Goal: Transaction & Acquisition: Purchase product/service

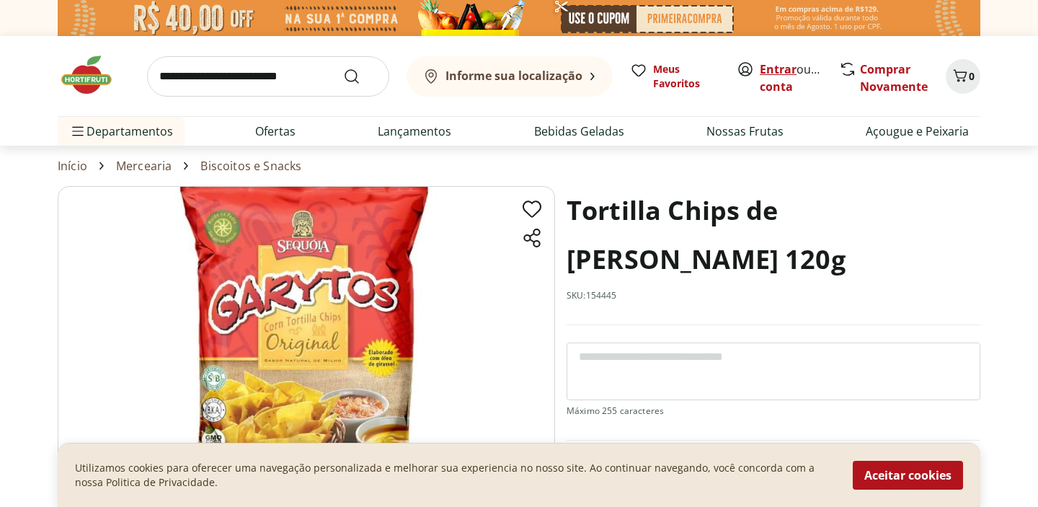
click at [781, 69] on link "Entrar" at bounding box center [778, 69] width 37 height 16
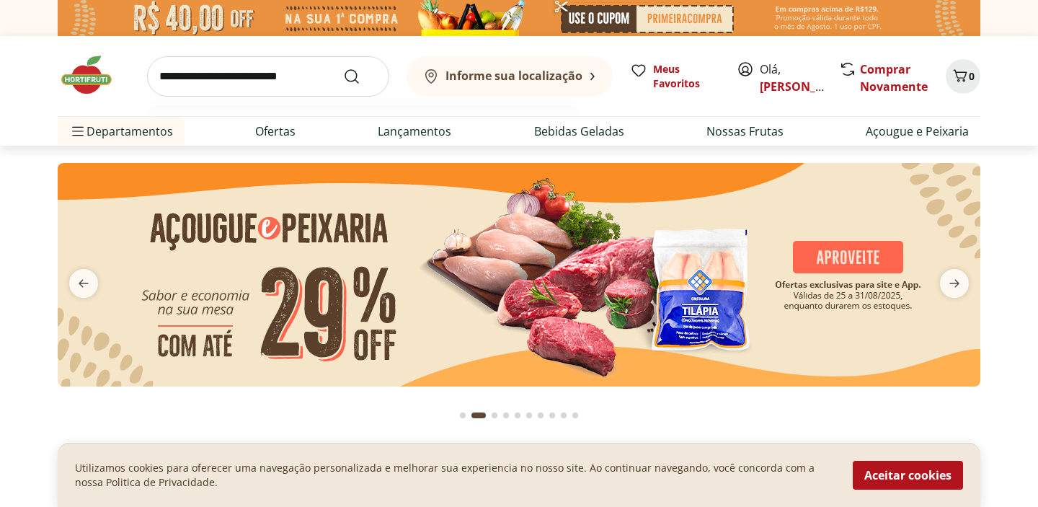
click at [267, 66] on input "search" at bounding box center [268, 76] width 242 height 40
type input "******"
click at [343, 68] on button "Submit Search" at bounding box center [360, 76] width 35 height 17
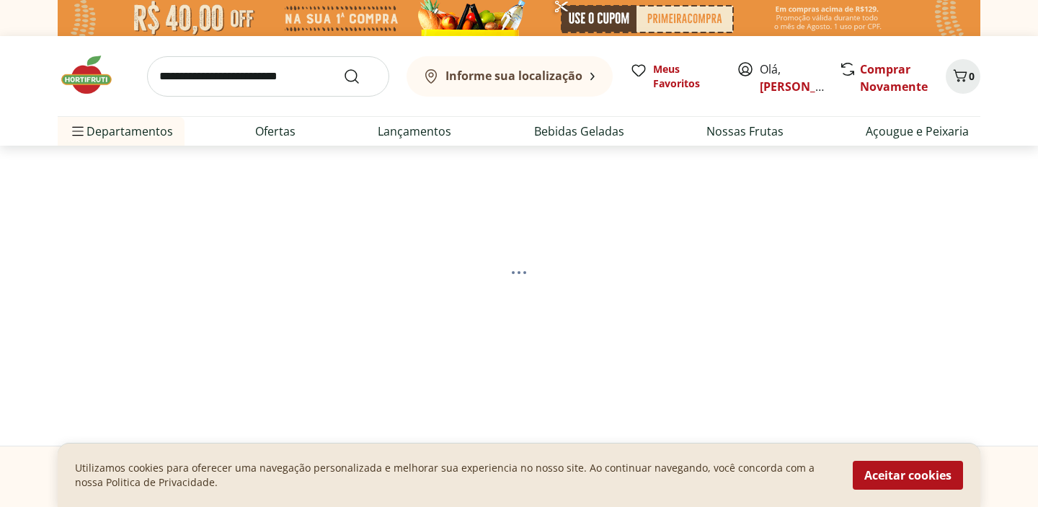
select select "**********"
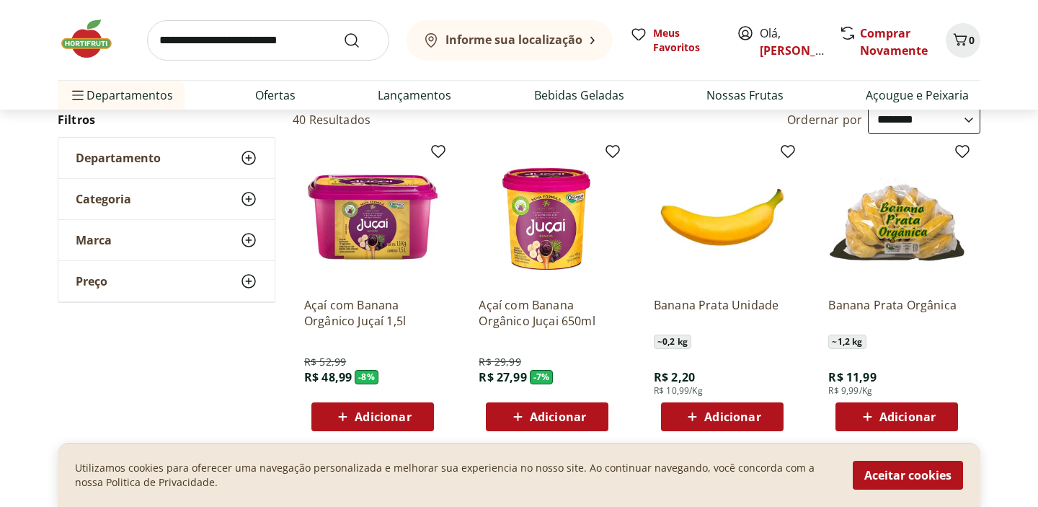
scroll to position [218, 0]
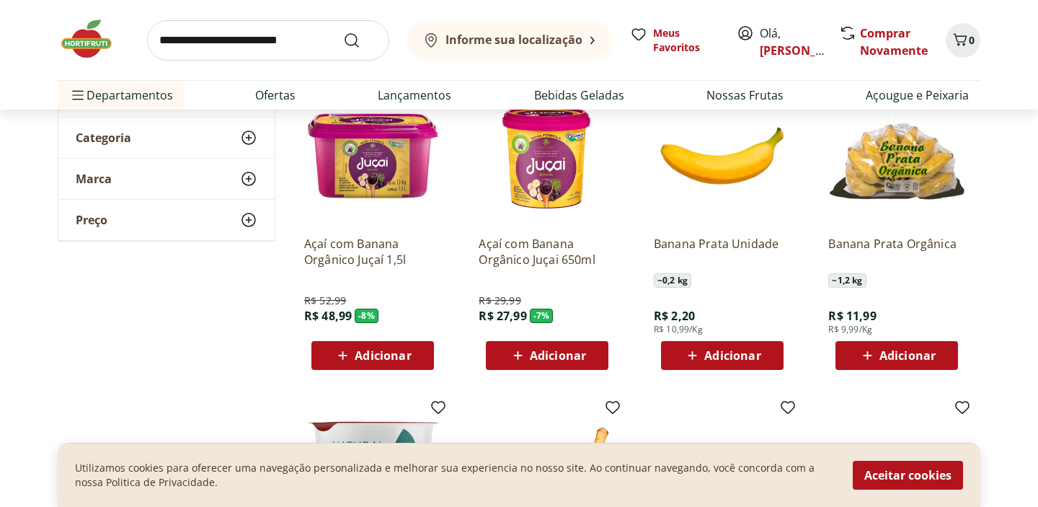
click at [847, 364] on button "Adicionar" at bounding box center [897, 355] width 123 height 29
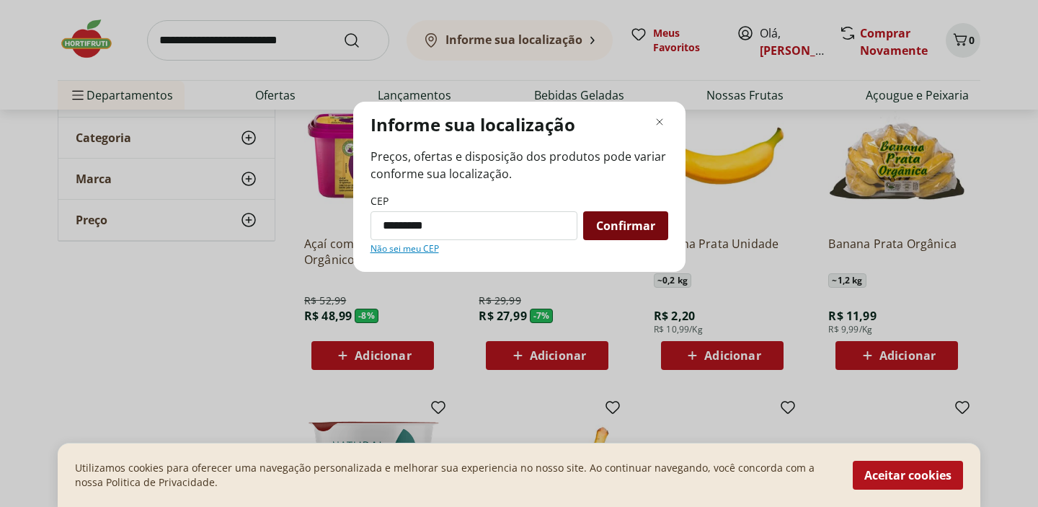
type input "*********"
click at [631, 222] on span "Confirmar" at bounding box center [625, 226] width 59 height 12
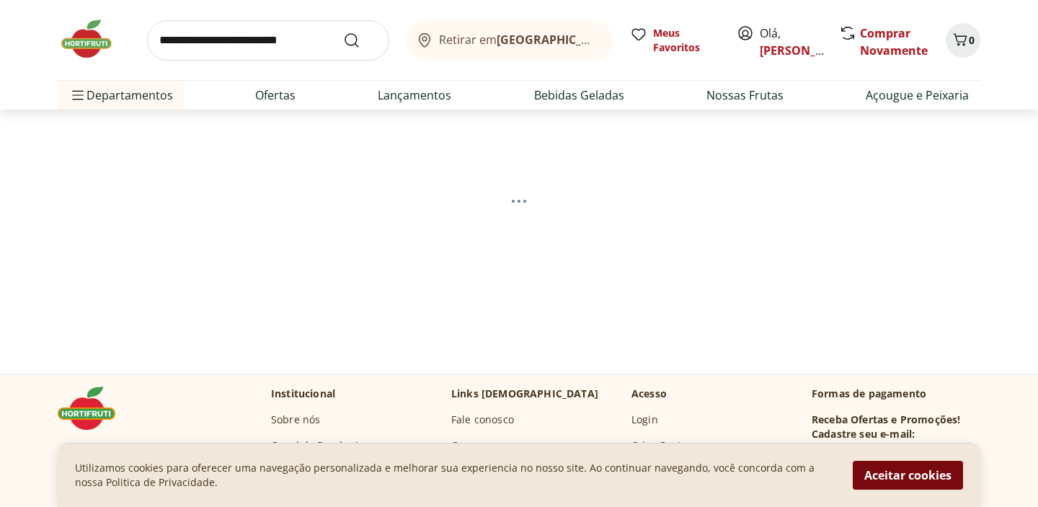
select select "**********"
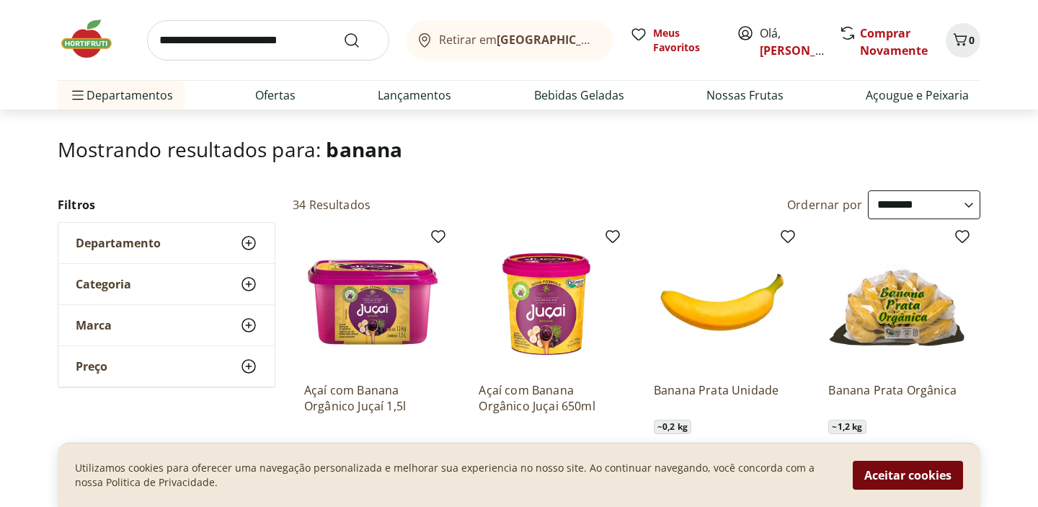
click at [921, 475] on button "Aceitar cookies" at bounding box center [908, 475] width 110 height 29
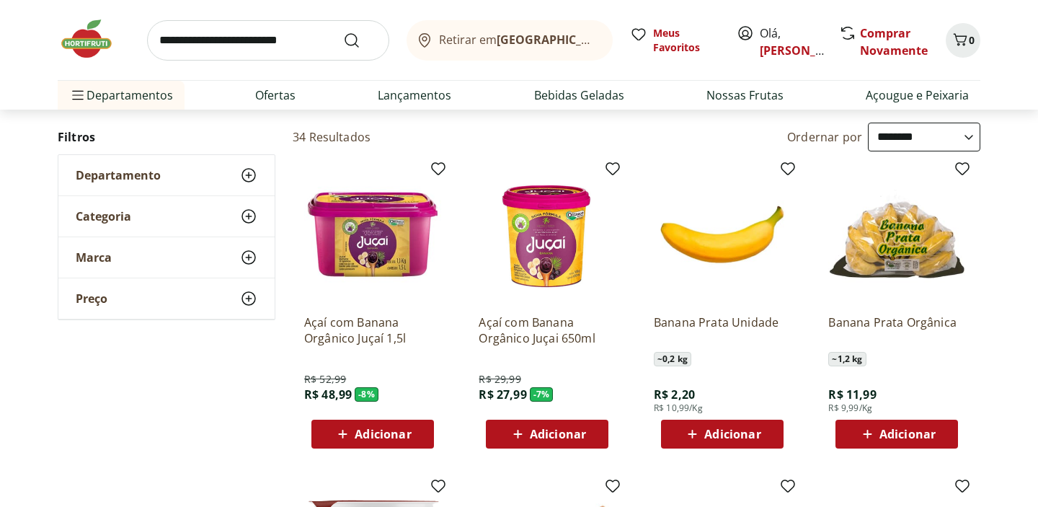
scroll to position [158, 0]
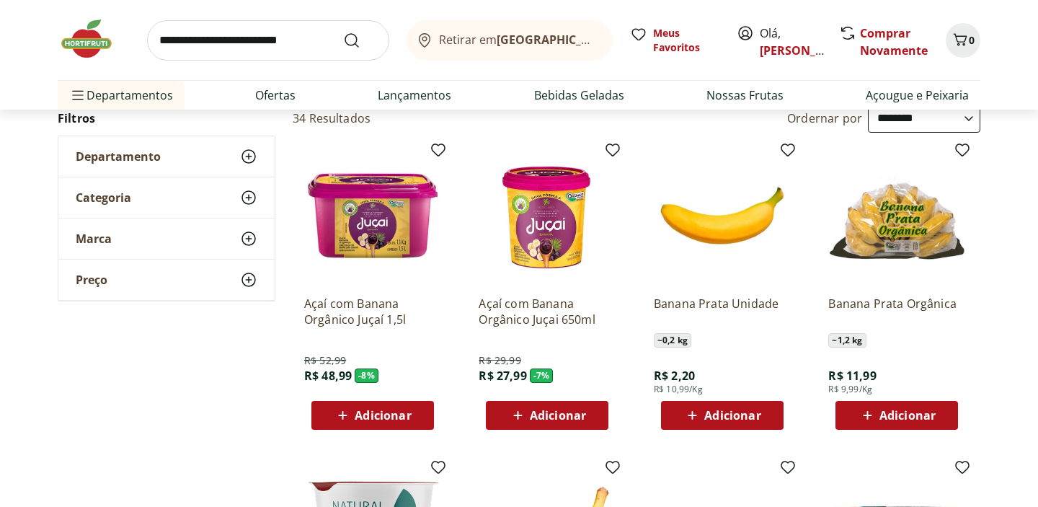
click at [922, 413] on span "Adicionar" at bounding box center [908, 416] width 56 height 12
click at [238, 47] on input "search" at bounding box center [268, 40] width 242 height 40
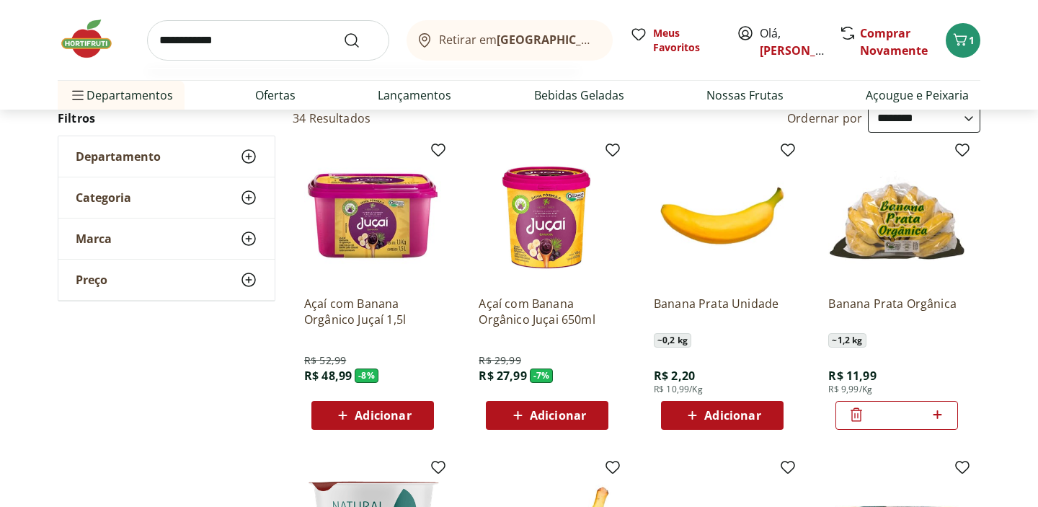
type input "**********"
click at [343, 32] on button "Submit Search" at bounding box center [360, 40] width 35 height 17
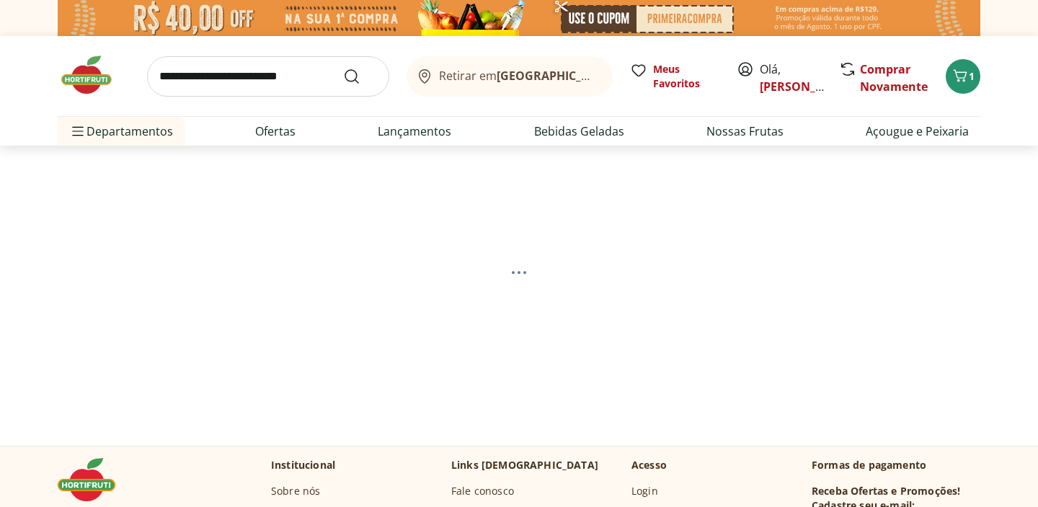
select select "**********"
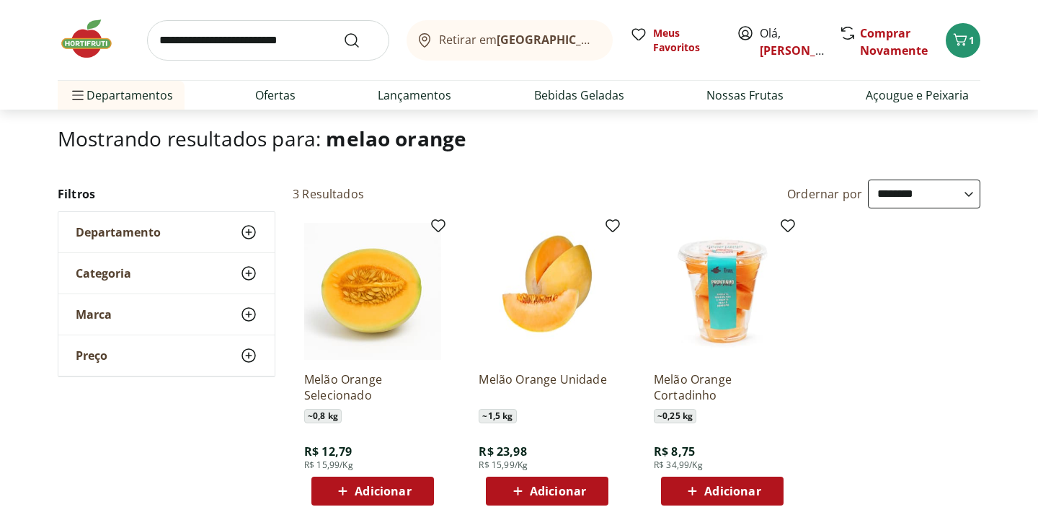
scroll to position [141, 0]
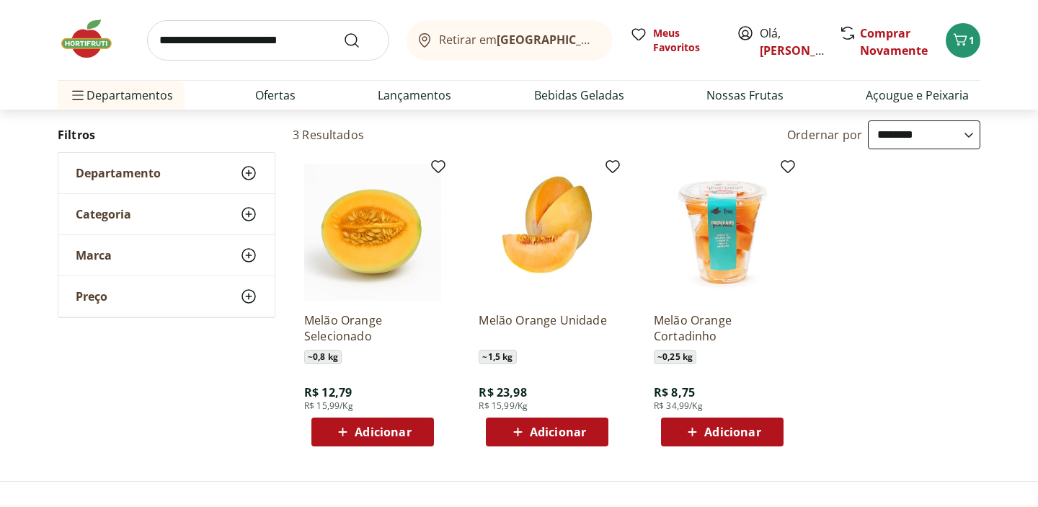
click at [738, 430] on span "Adicionar" at bounding box center [733, 432] width 56 height 12
click at [767, 430] on icon at bounding box center [763, 431] width 18 height 17
type input "*"
click at [272, 45] on input "search" at bounding box center [268, 40] width 242 height 40
type input "**********"
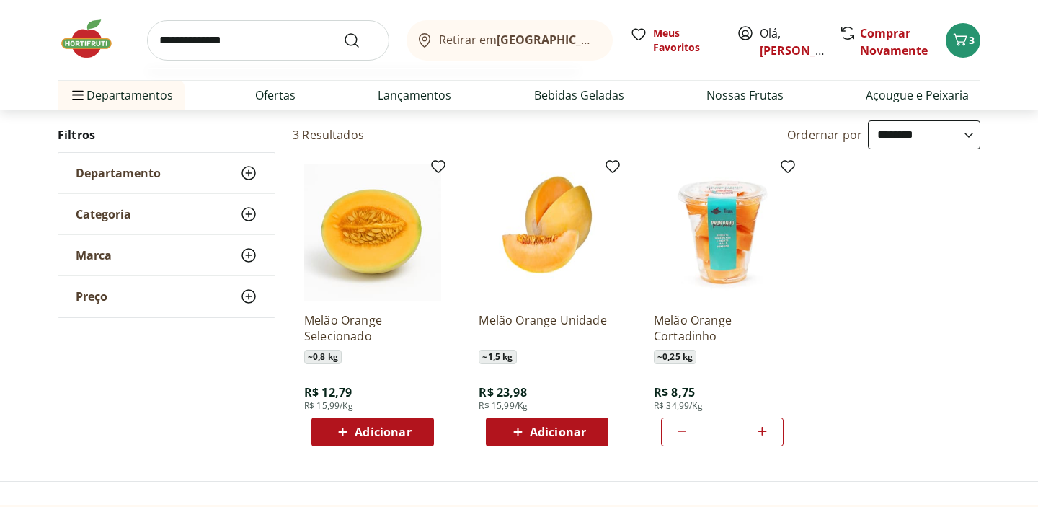
click at [343, 32] on button "Submit Search" at bounding box center [360, 40] width 35 height 17
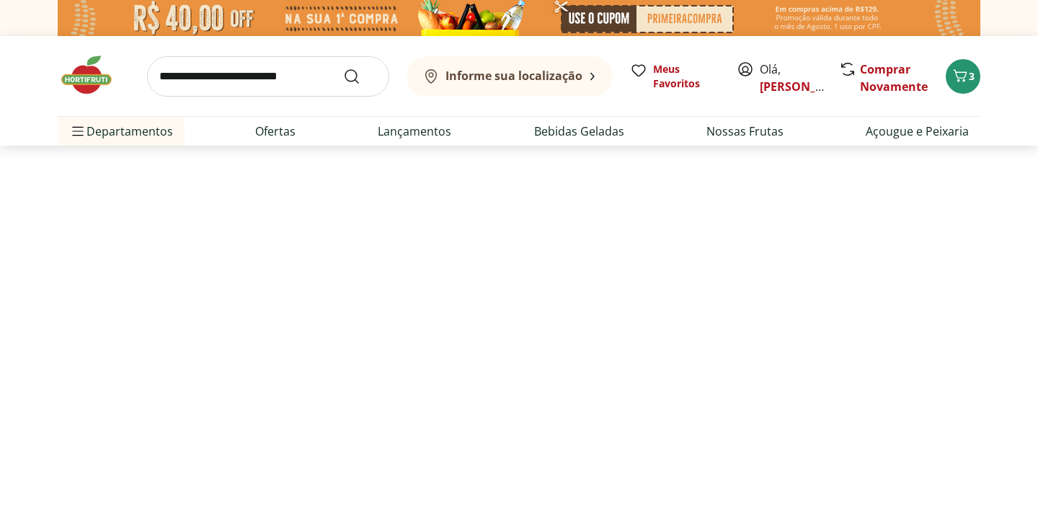
select select "**********"
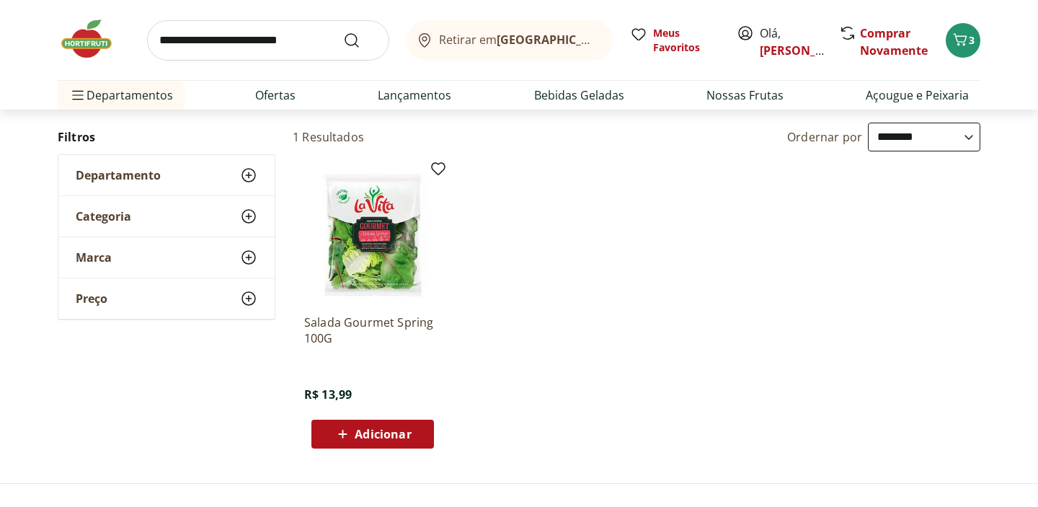
scroll to position [141, 0]
click at [412, 423] on div "Adicionar" at bounding box center [373, 433] width 100 height 26
click at [414, 430] on div "Adicionar" at bounding box center [373, 433] width 100 height 26
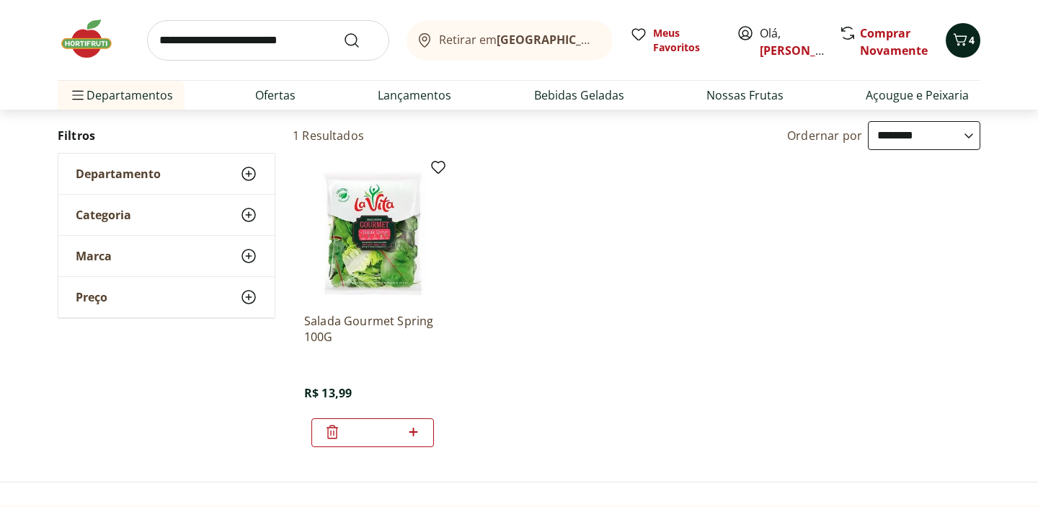
click at [969, 38] on span "4" at bounding box center [972, 40] width 6 height 14
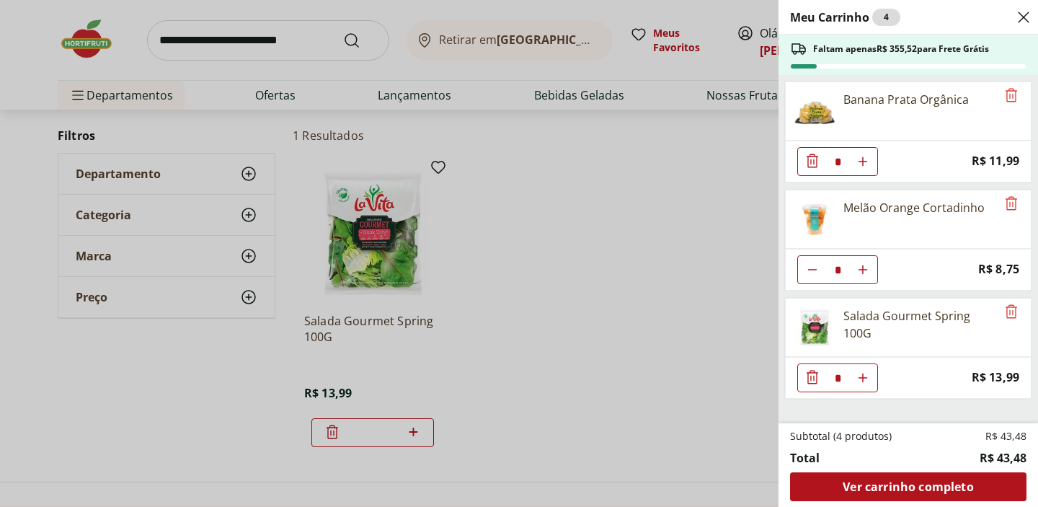
click at [868, 167] on icon "Aumentar Quantidade" at bounding box center [863, 162] width 12 height 12
type input "*"
click at [648, 294] on div "Meu Carrinho 4 Faltam apenas R$ 355,52 para Frete Grátis Banana Prata Orgânica …" at bounding box center [519, 253] width 1038 height 507
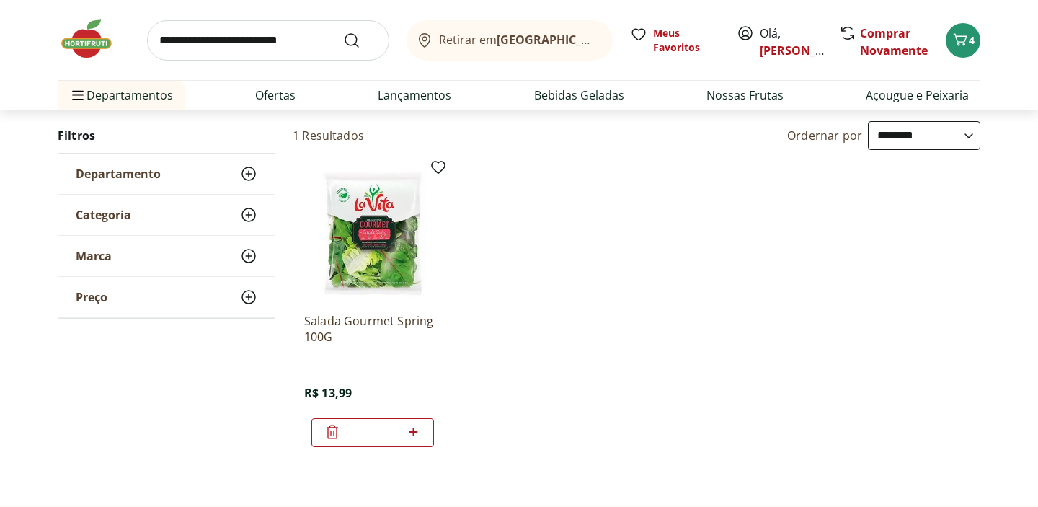
click at [414, 433] on icon at bounding box center [414, 431] width 18 height 17
type input "*"
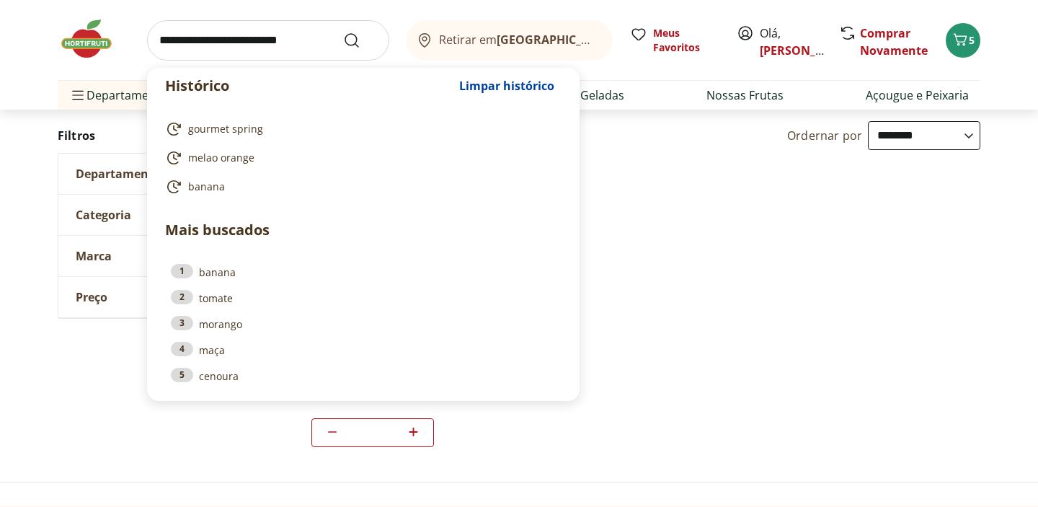
click at [289, 51] on input "search" at bounding box center [268, 40] width 242 height 40
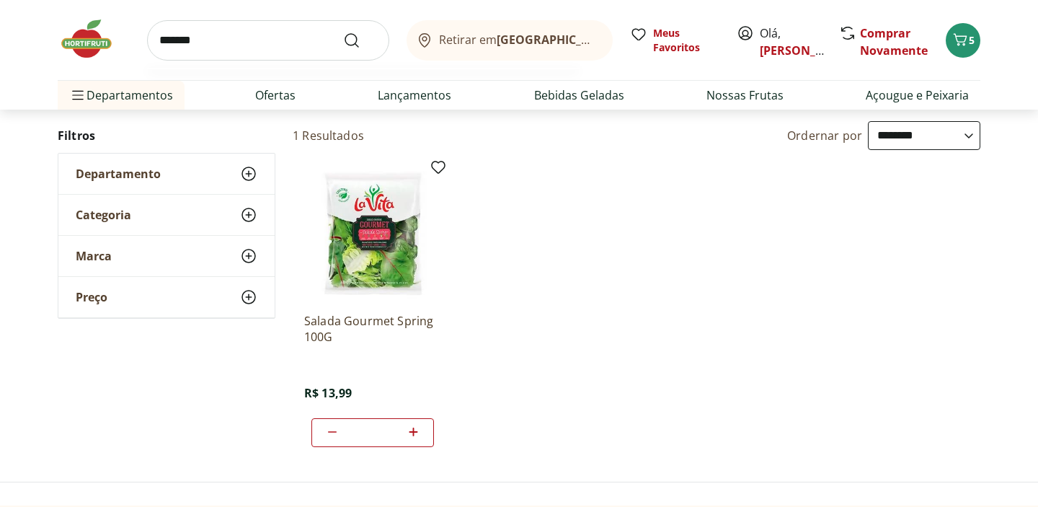
type input "*******"
click at [343, 32] on button "Submit Search" at bounding box center [360, 40] width 35 height 17
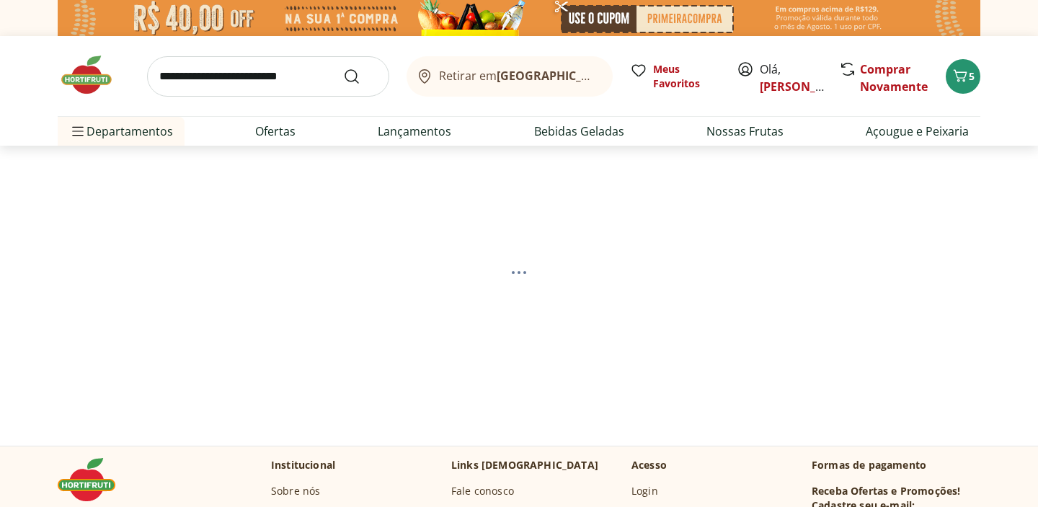
select select "**********"
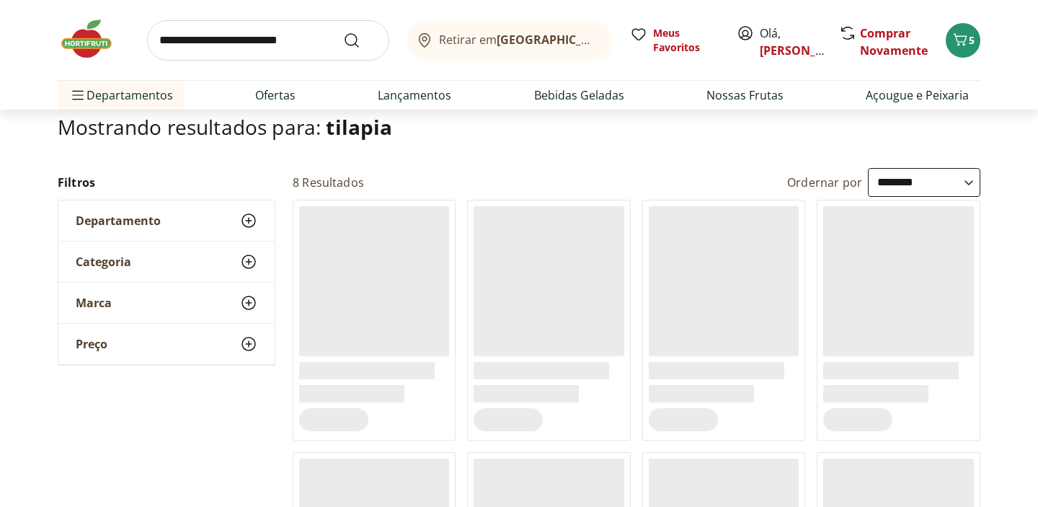
scroll to position [104, 0]
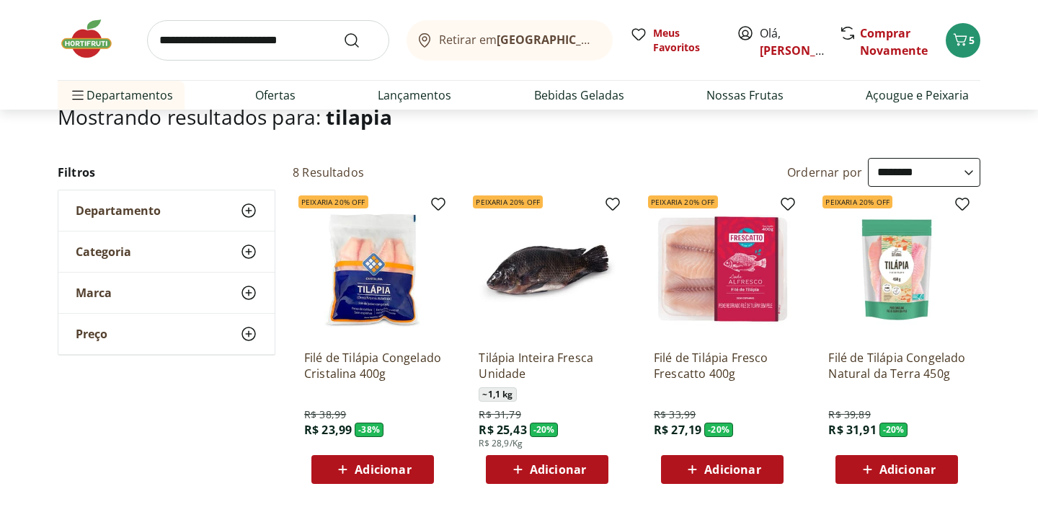
click at [750, 464] on span "Adicionar" at bounding box center [733, 470] width 56 height 12
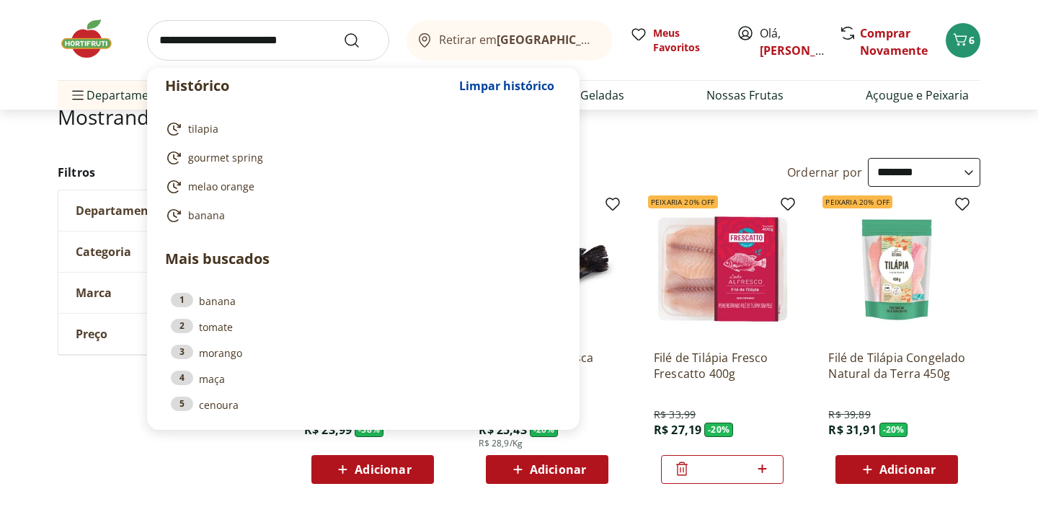
click at [306, 43] on input "search" at bounding box center [268, 40] width 242 height 40
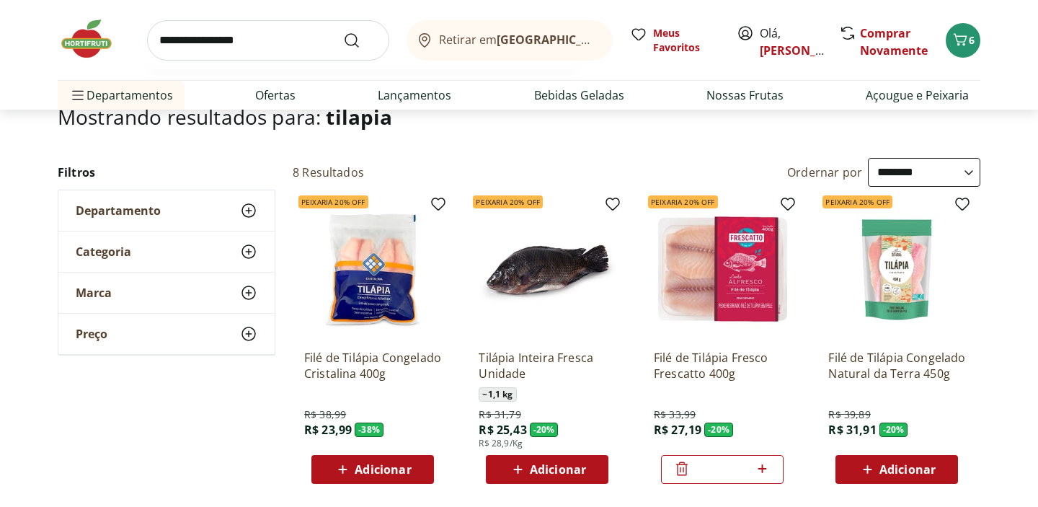
type input "**********"
click at [343, 32] on button "Submit Search" at bounding box center [360, 40] width 35 height 17
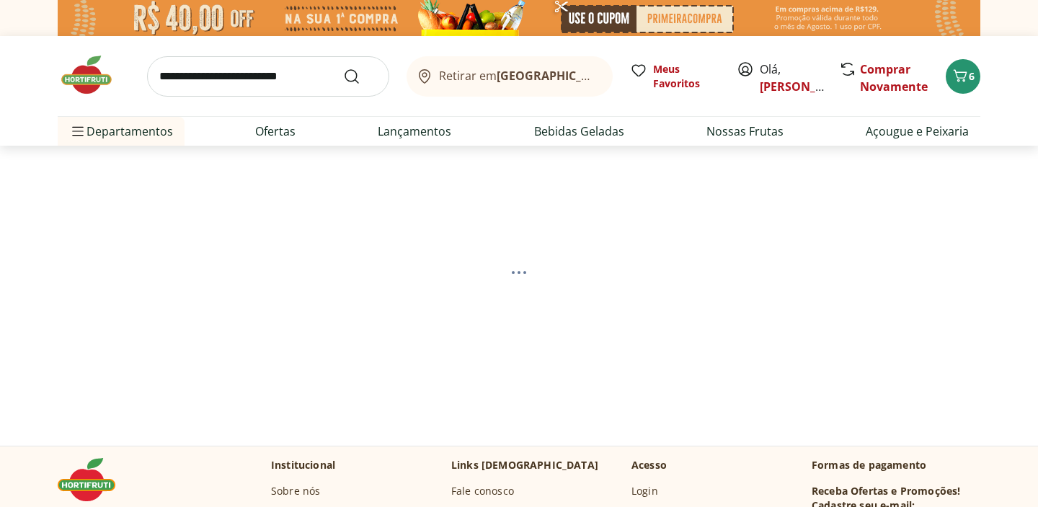
select select "**********"
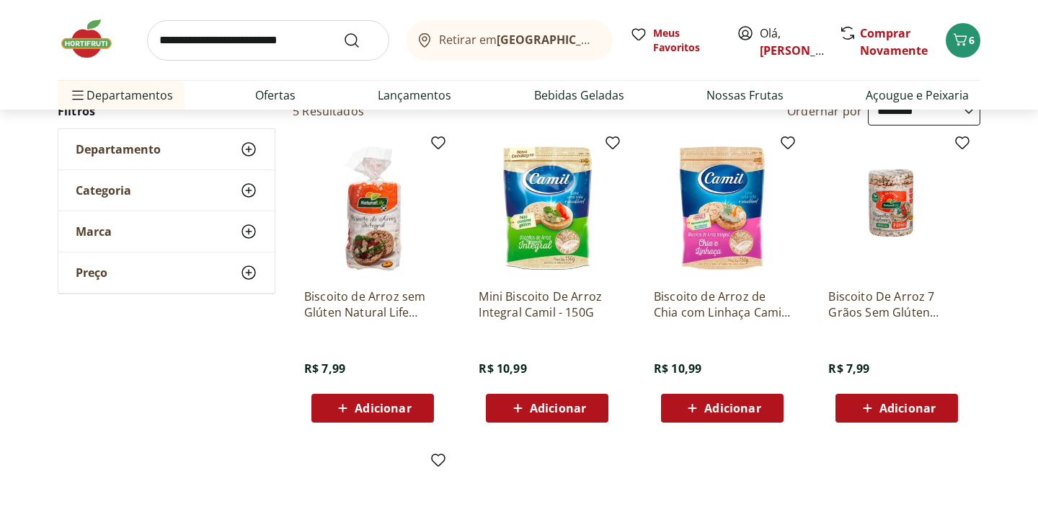
scroll to position [167, 0]
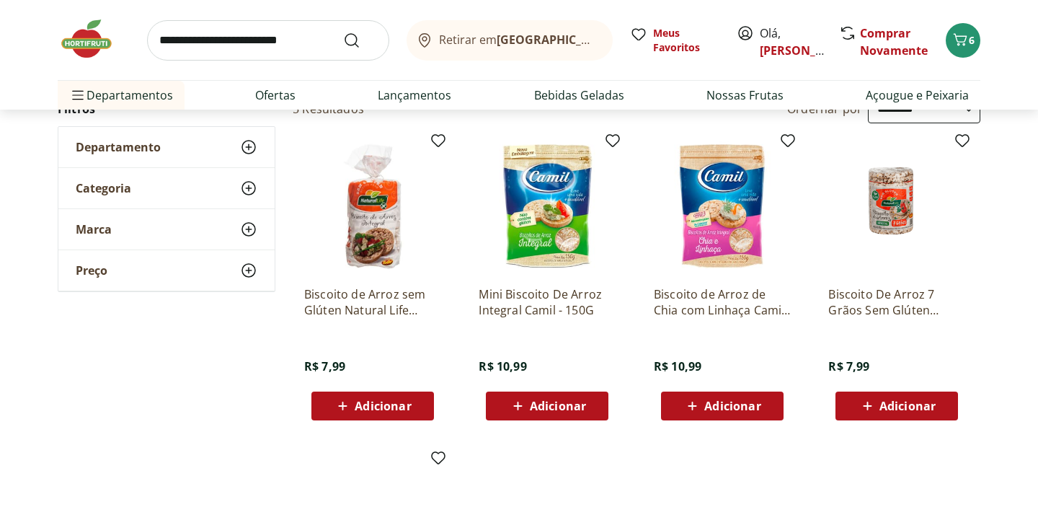
click at [408, 396] on div "Adicionar" at bounding box center [373, 406] width 100 height 26
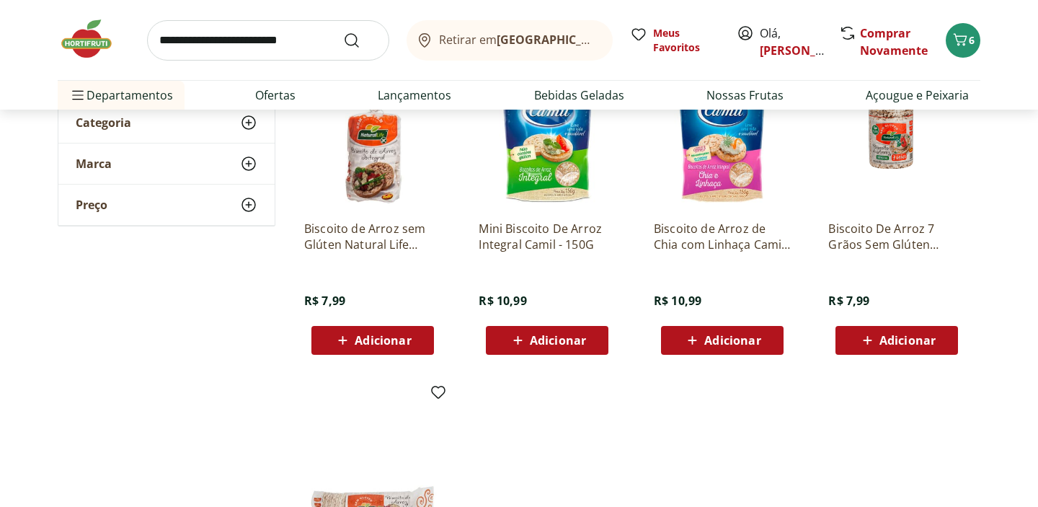
scroll to position [234, 0]
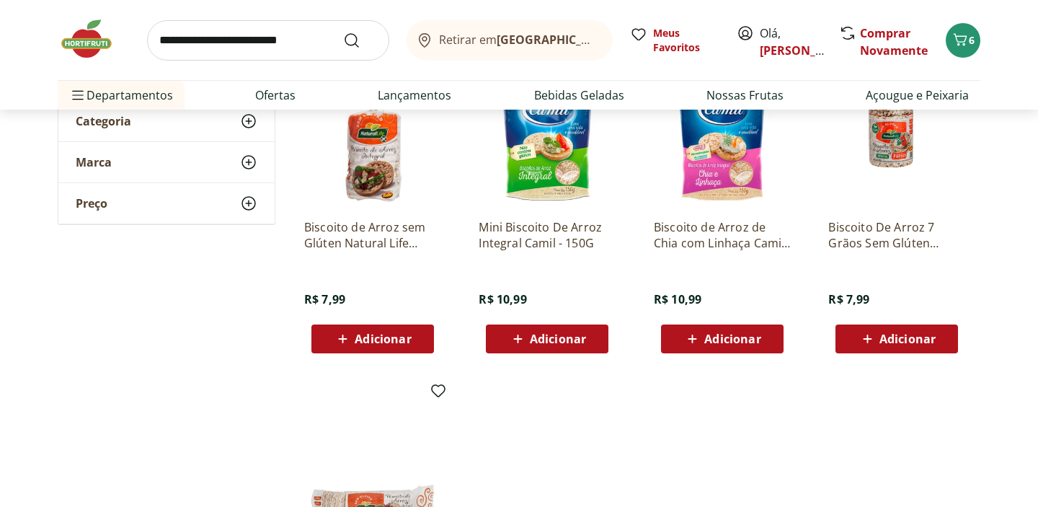
click at [400, 344] on span "Adicionar" at bounding box center [383, 339] width 56 height 12
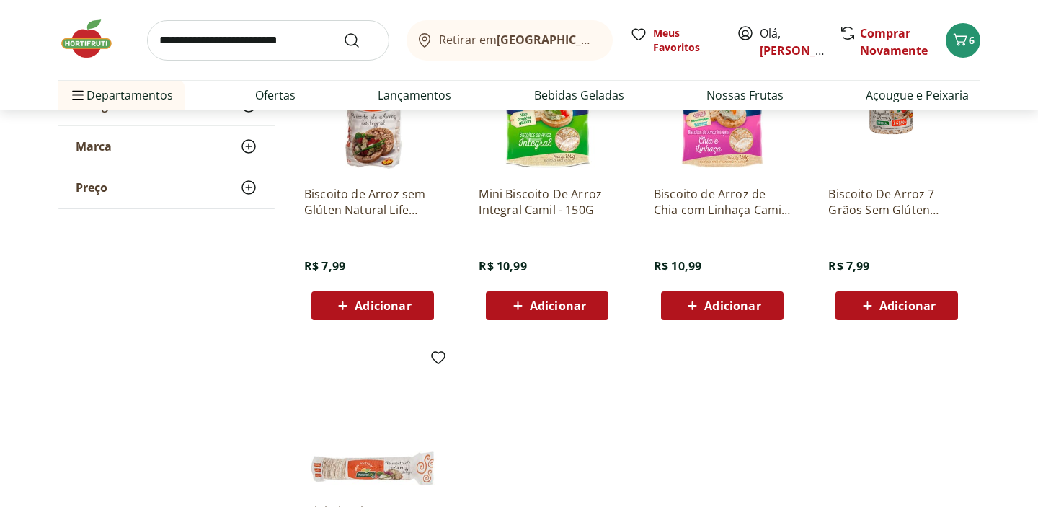
scroll to position [268, 0]
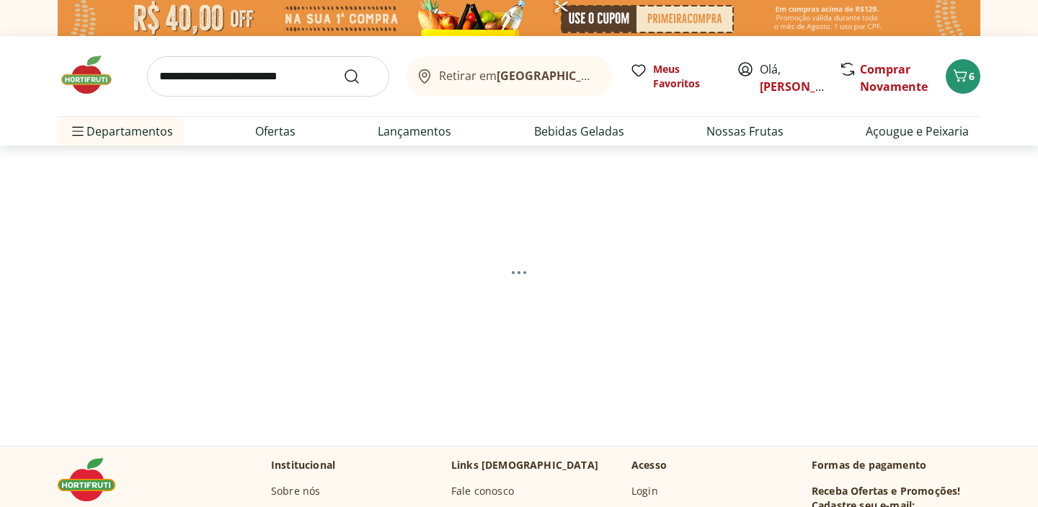
select select "**********"
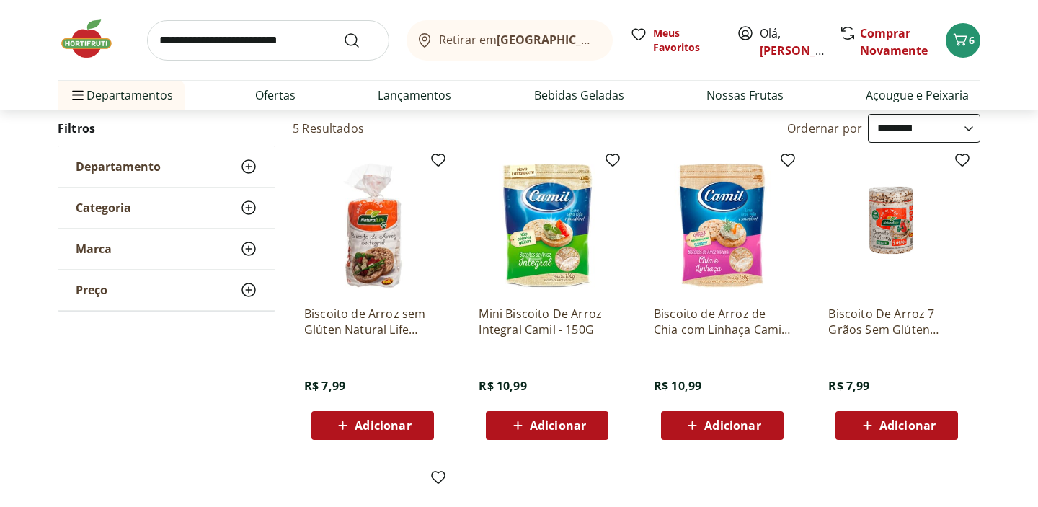
scroll to position [152, 0]
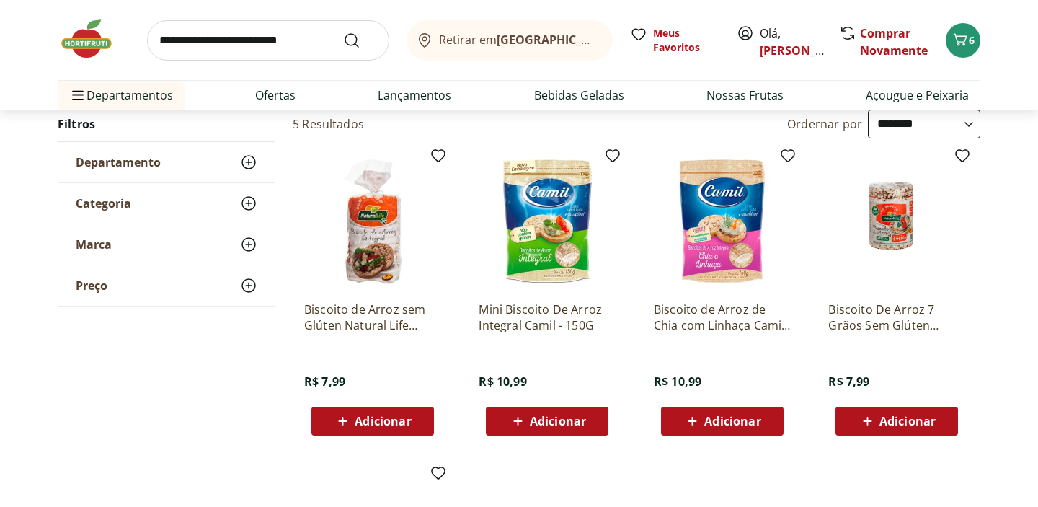
click at [397, 422] on span "Adicionar" at bounding box center [383, 421] width 56 height 12
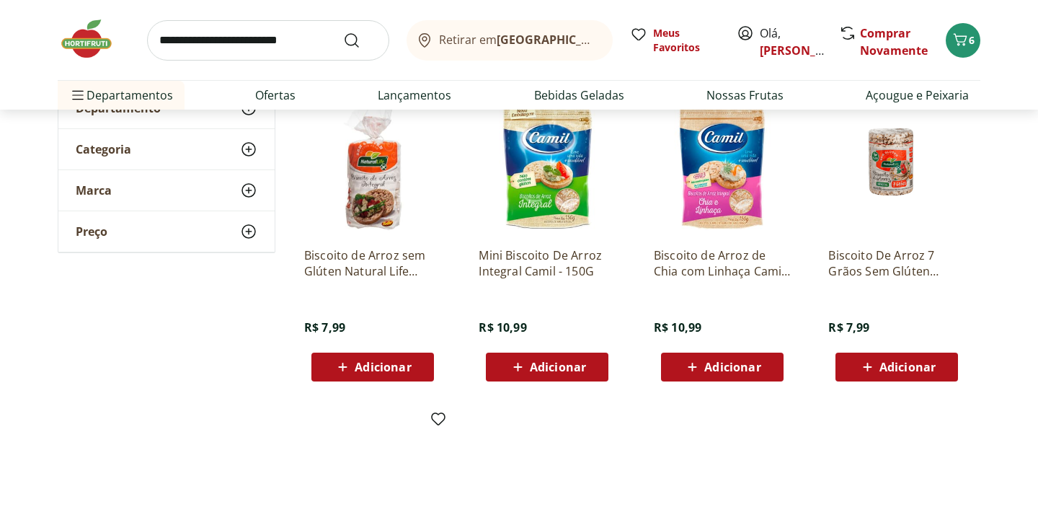
scroll to position [208, 0]
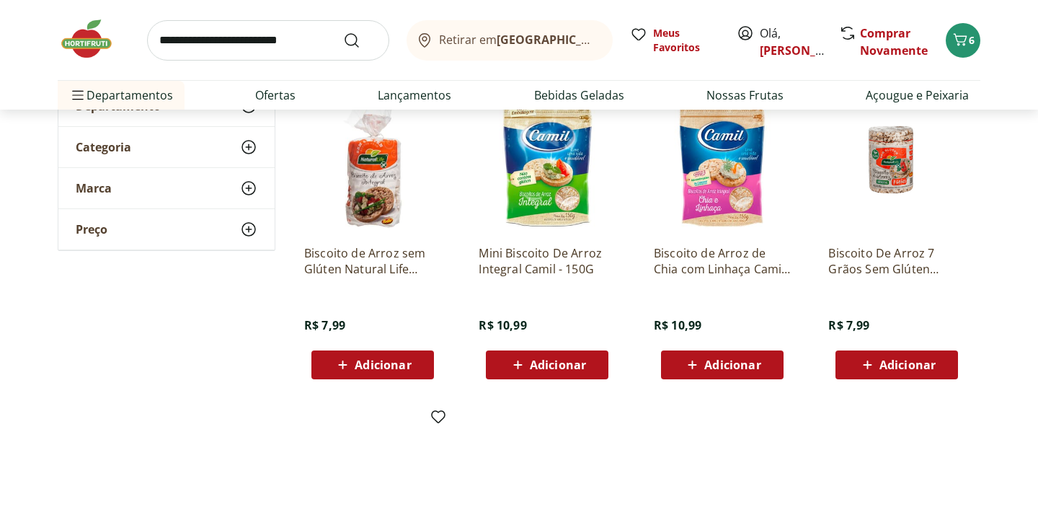
click at [392, 365] on span "Adicionar" at bounding box center [383, 365] width 56 height 12
click at [387, 255] on p "Biscoito de Arroz sem Glúten Natural Life Unidade" at bounding box center [372, 261] width 137 height 32
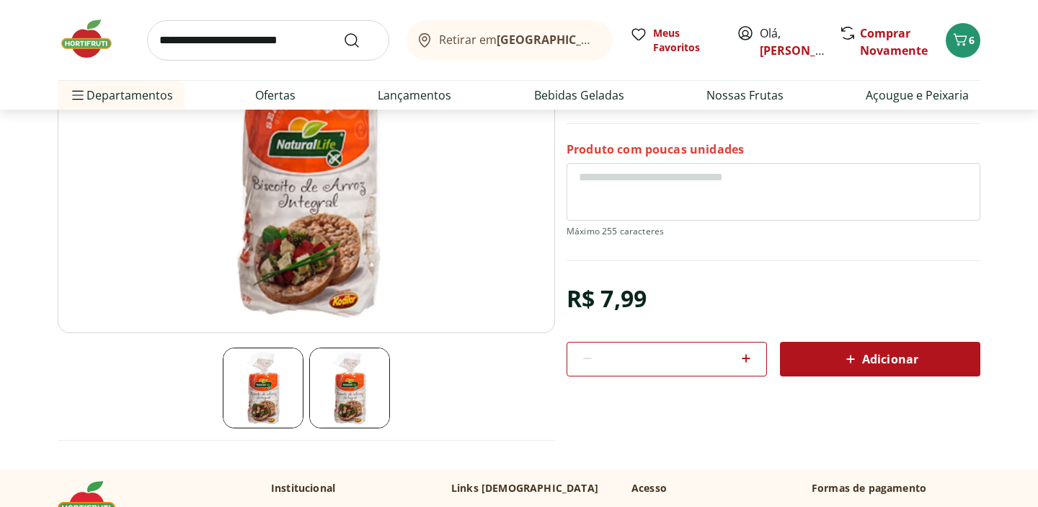
scroll to position [203, 0]
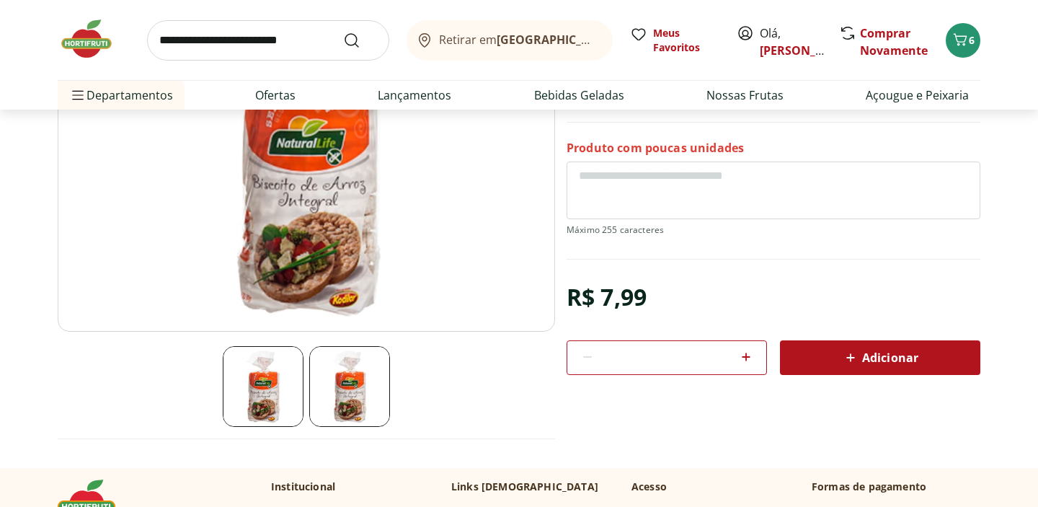
click at [852, 352] on icon at bounding box center [850, 357] width 17 height 17
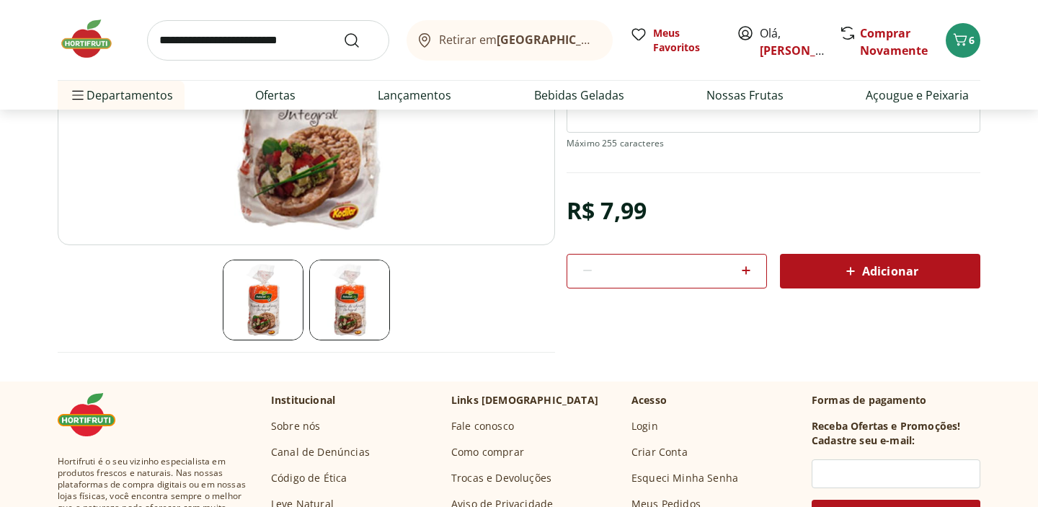
scroll to position [288, 0]
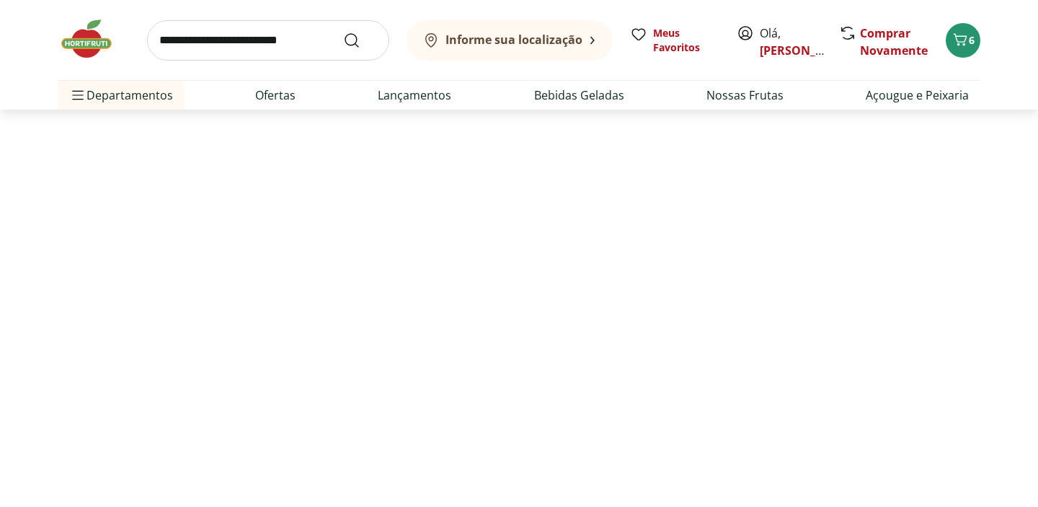
scroll to position [208, 0]
select select "**********"
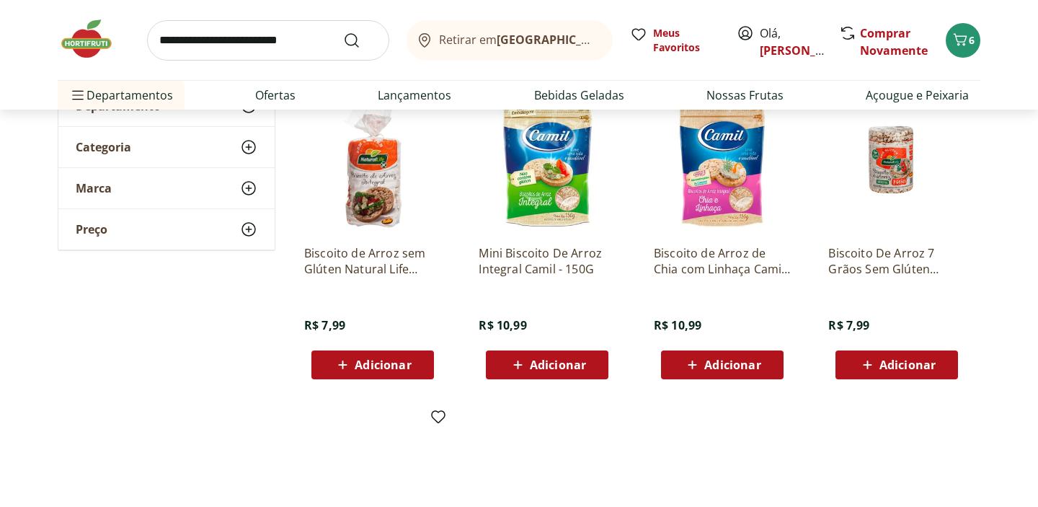
click at [907, 370] on span "Adicionar" at bounding box center [908, 365] width 56 height 12
click at [962, 37] on icon "Carrinho" at bounding box center [960, 39] width 17 height 17
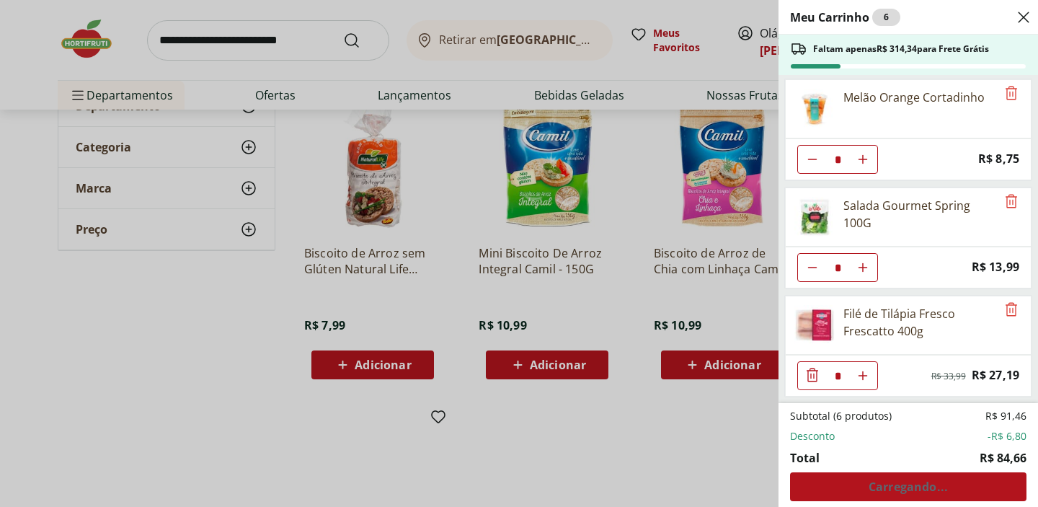
scroll to position [0, 0]
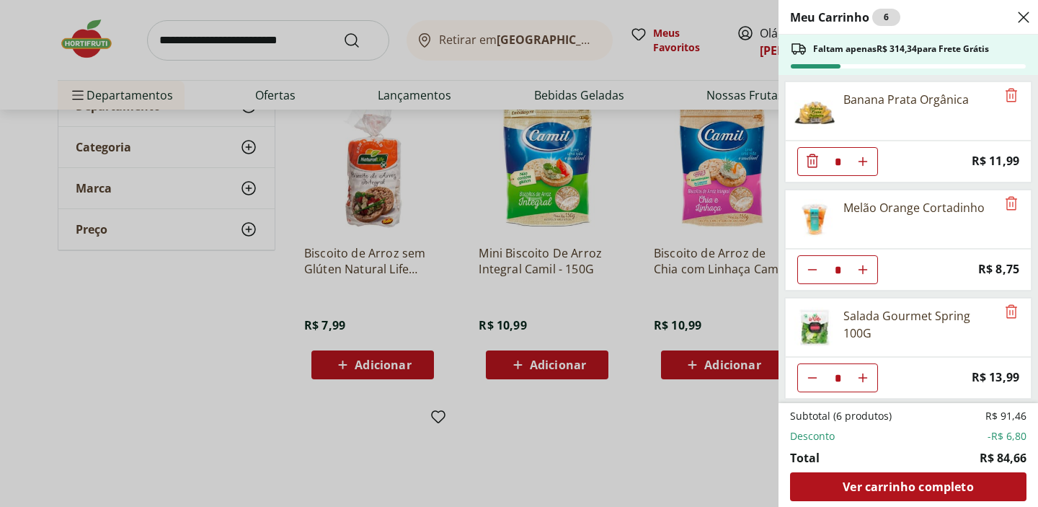
click at [640, 426] on div "Meu Carrinho 6 Faltam apenas R$ 314,34 para Frete Grátis Banana Prata Orgânica …" at bounding box center [519, 253] width 1038 height 507
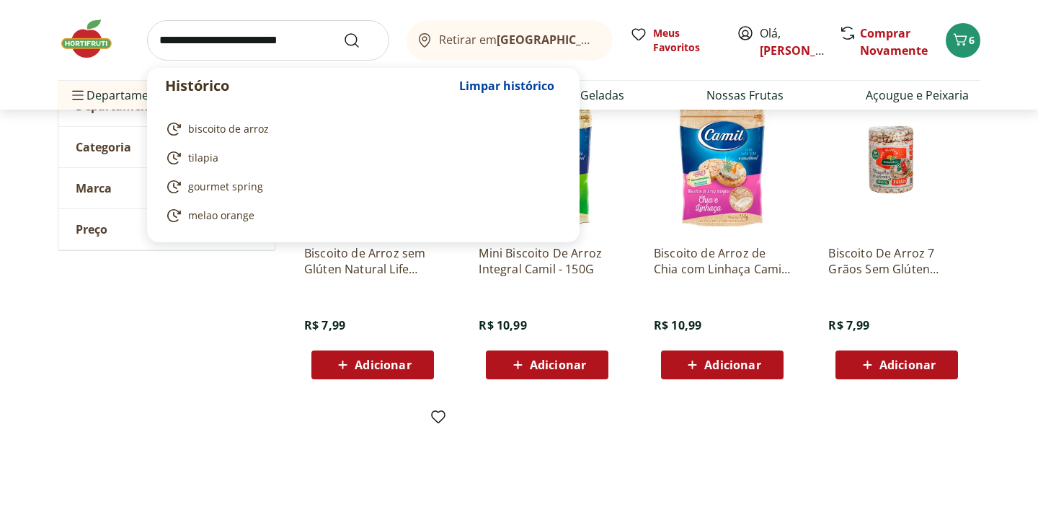
click at [227, 53] on input "search" at bounding box center [268, 40] width 242 height 40
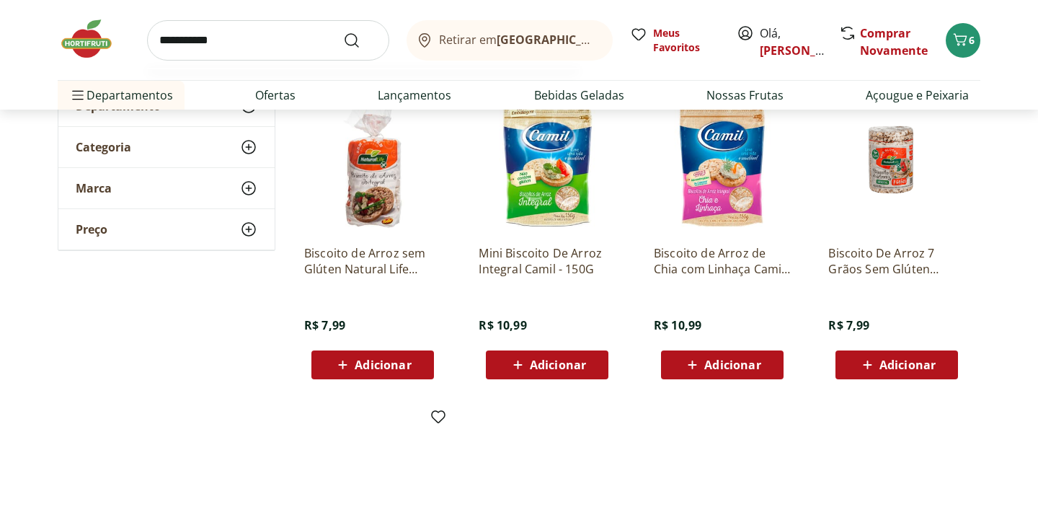
type input "**********"
click at [343, 32] on button "Submit Search" at bounding box center [360, 40] width 35 height 17
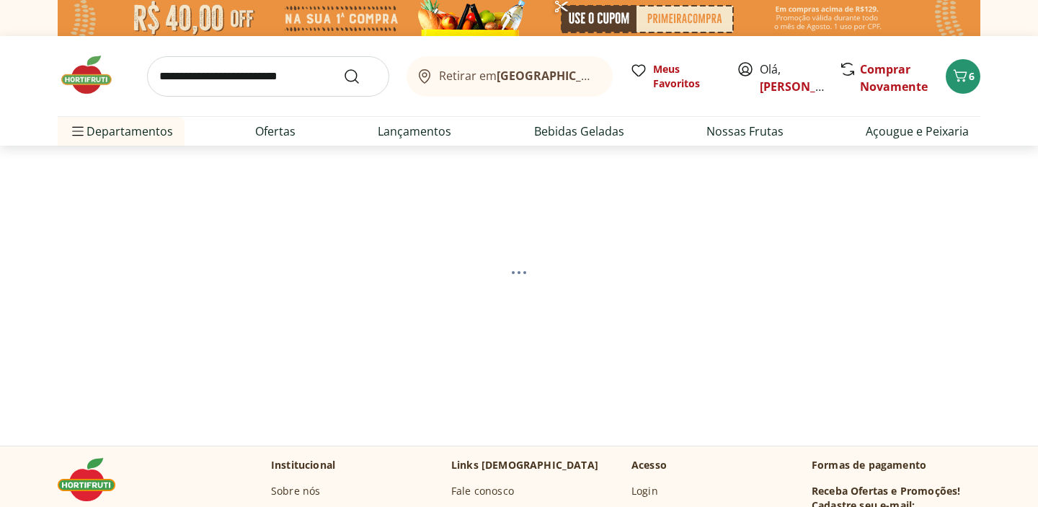
select select "**********"
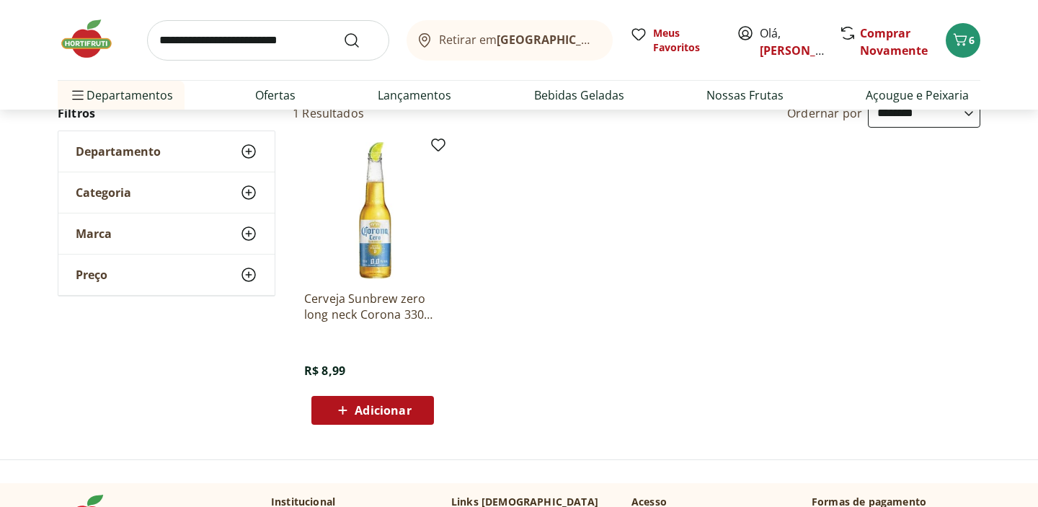
scroll to position [188, 0]
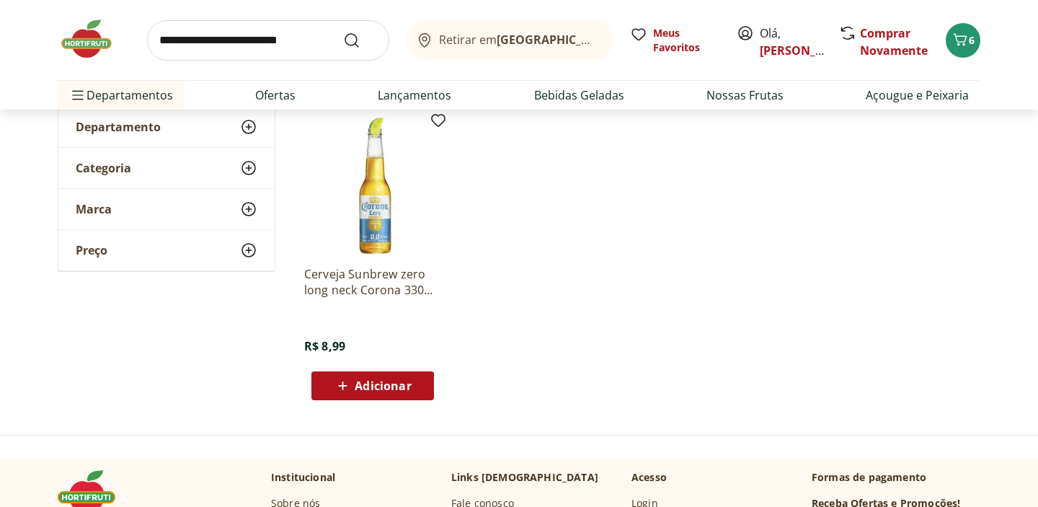
click at [399, 394] on div "Adicionar" at bounding box center [373, 386] width 100 height 26
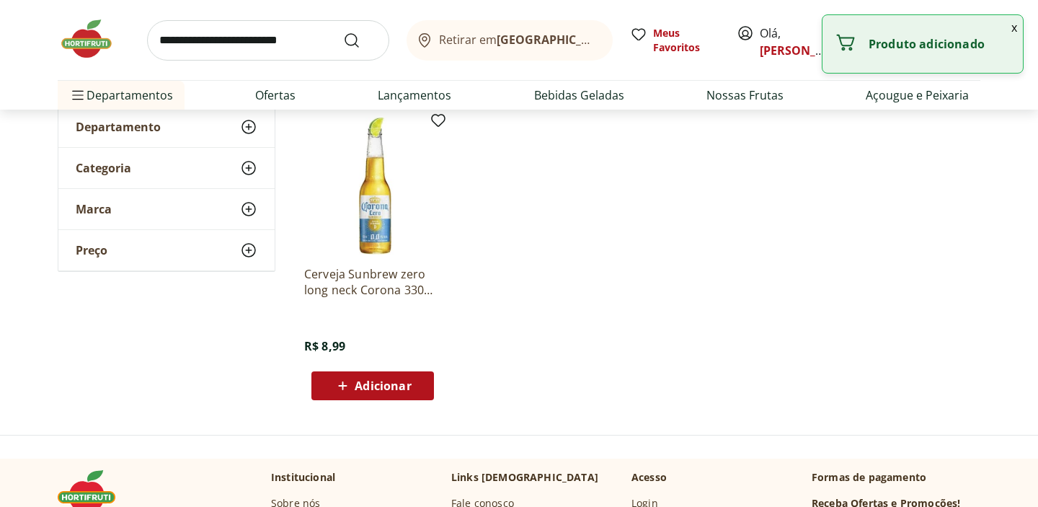
click at [1013, 28] on button "x" at bounding box center [1014, 27] width 17 height 25
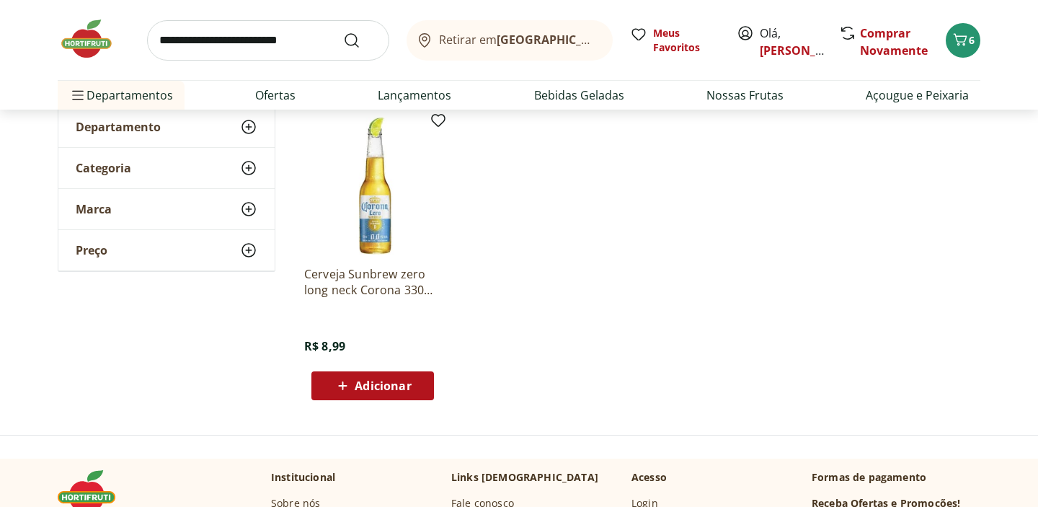
click at [388, 283] on p "Cerveja Sunbrew zero long neck Corona 330ml gelada" at bounding box center [372, 282] width 137 height 32
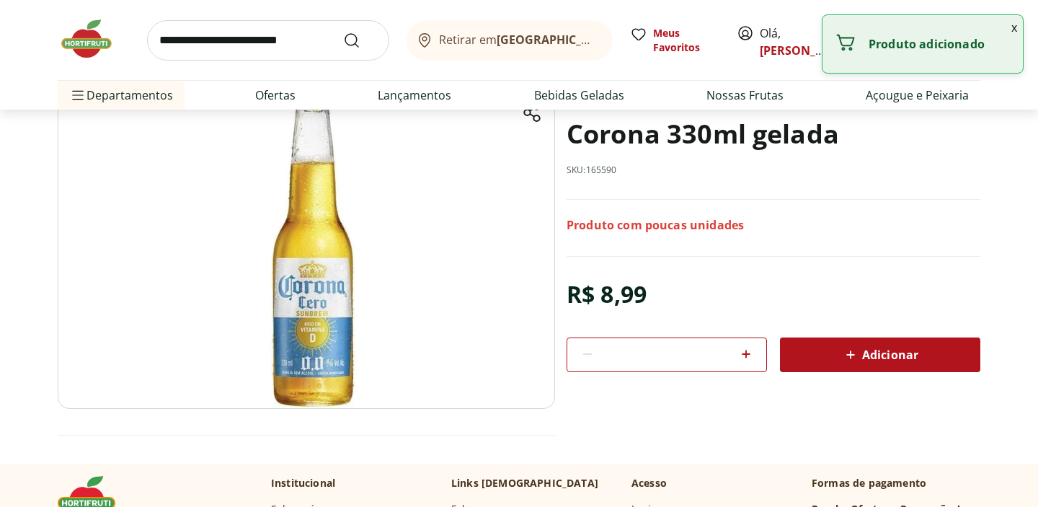
scroll to position [127, 0]
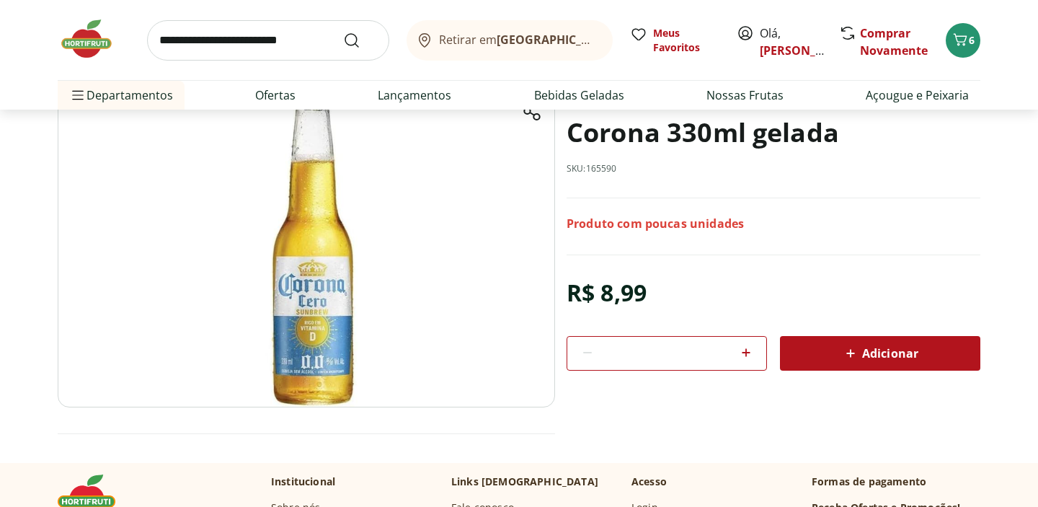
click at [744, 354] on icon at bounding box center [746, 352] width 17 height 17
type input "*"
click at [807, 361] on div "Adicionar" at bounding box center [880, 353] width 177 height 26
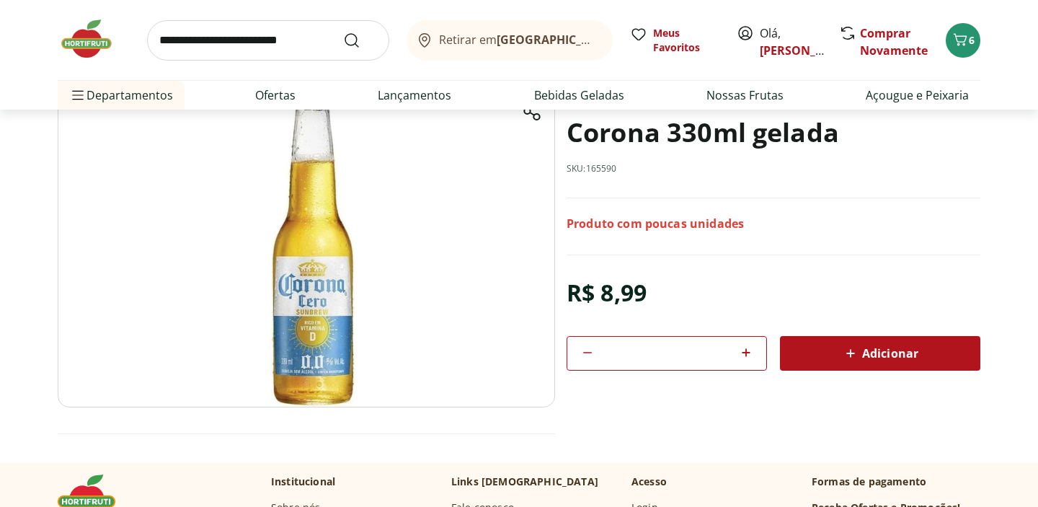
click at [798, 357] on div "Adicionar" at bounding box center [880, 353] width 177 height 26
click at [965, 40] on icon "Carrinho" at bounding box center [961, 39] width 14 height 12
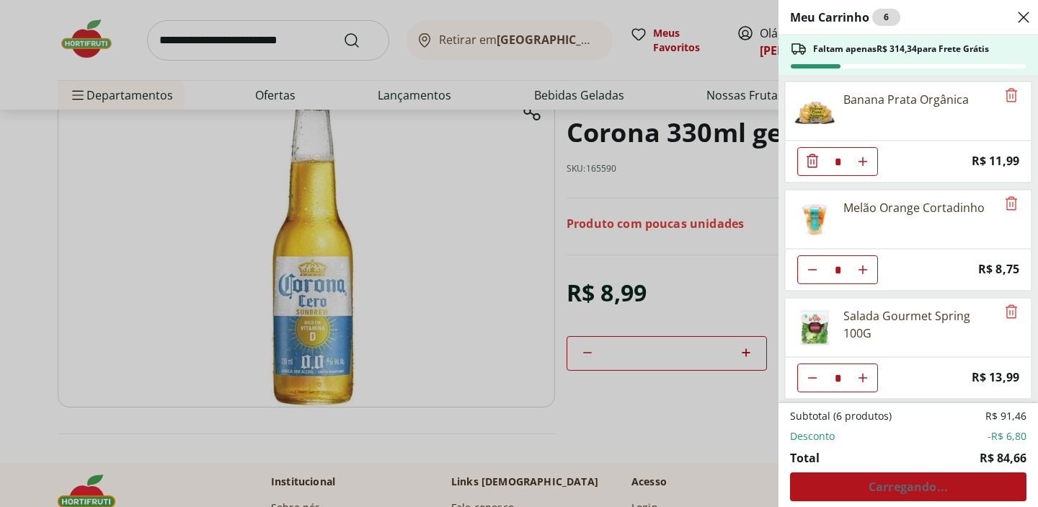
scroll to position [110, 0]
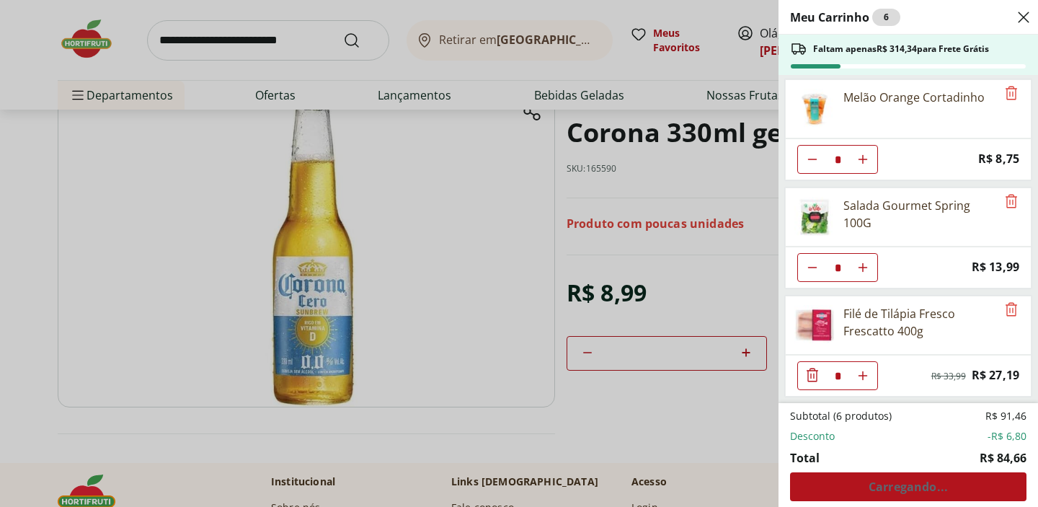
click at [1023, 20] on icon "Close" at bounding box center [1023, 17] width 17 height 17
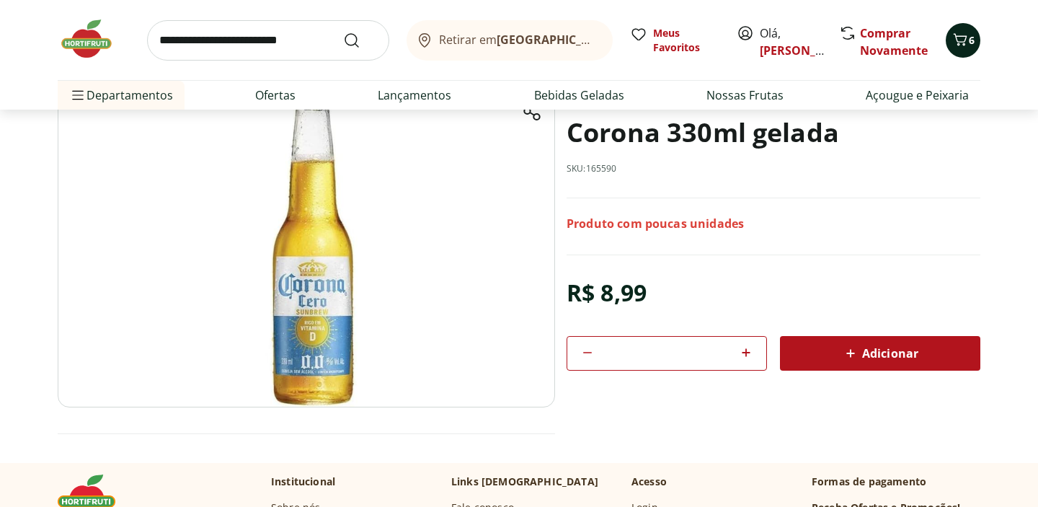
click at [969, 30] on button "6" at bounding box center [963, 40] width 35 height 35
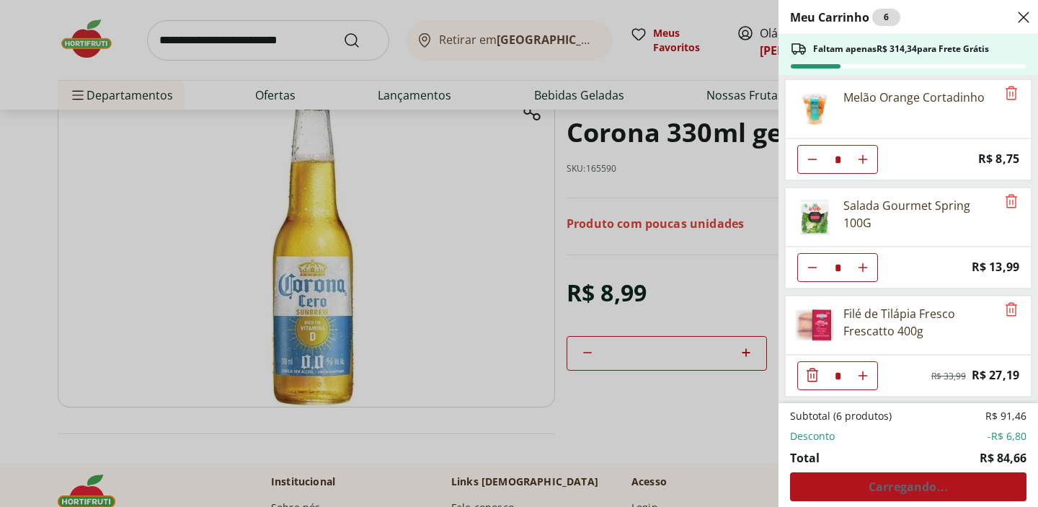
scroll to position [0, 0]
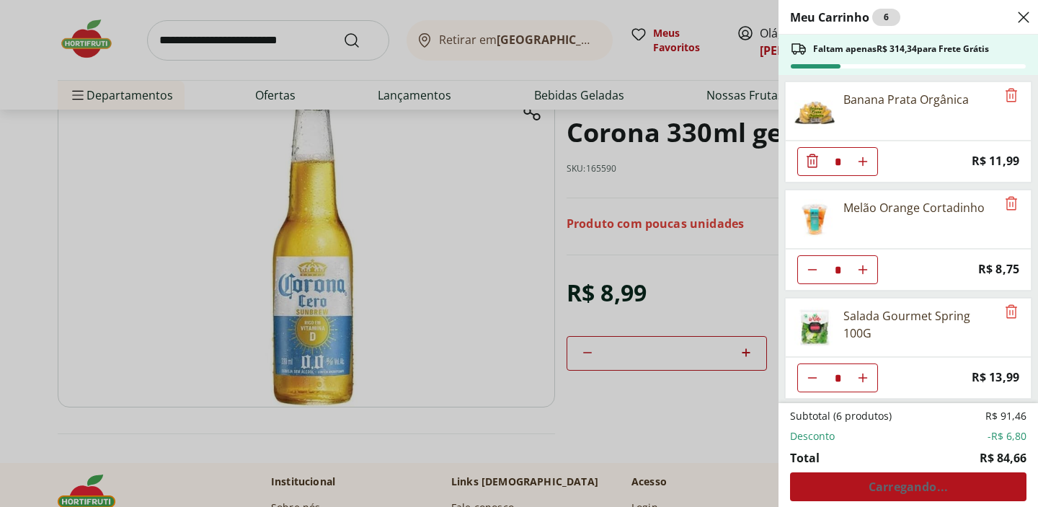
click at [1018, 20] on icon "Close" at bounding box center [1023, 17] width 17 height 17
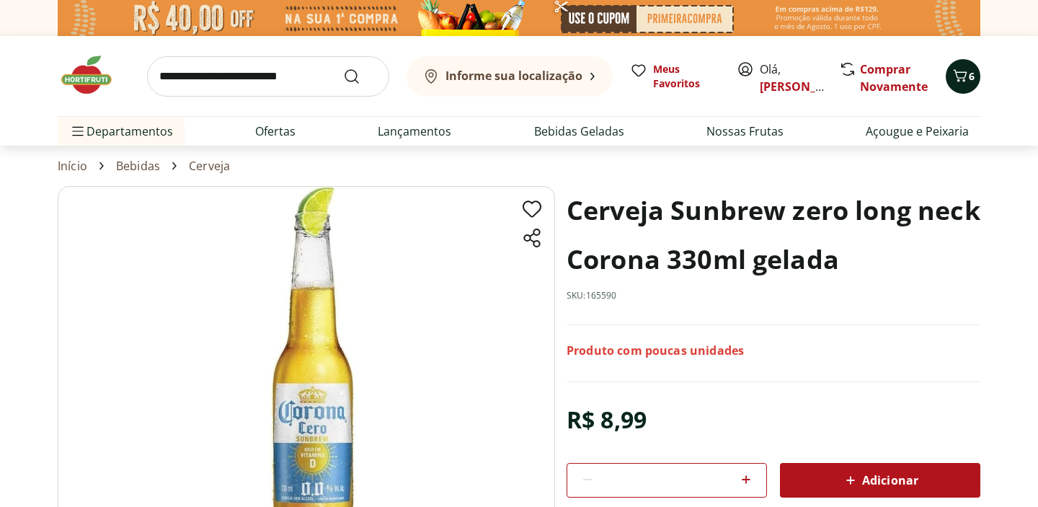
click at [969, 88] on button "6" at bounding box center [963, 76] width 35 height 35
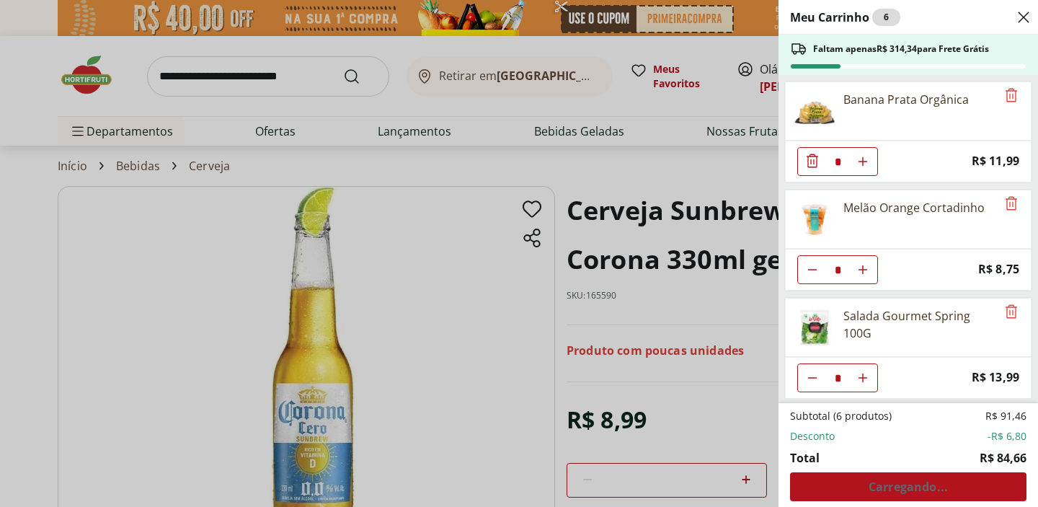
scroll to position [110, 0]
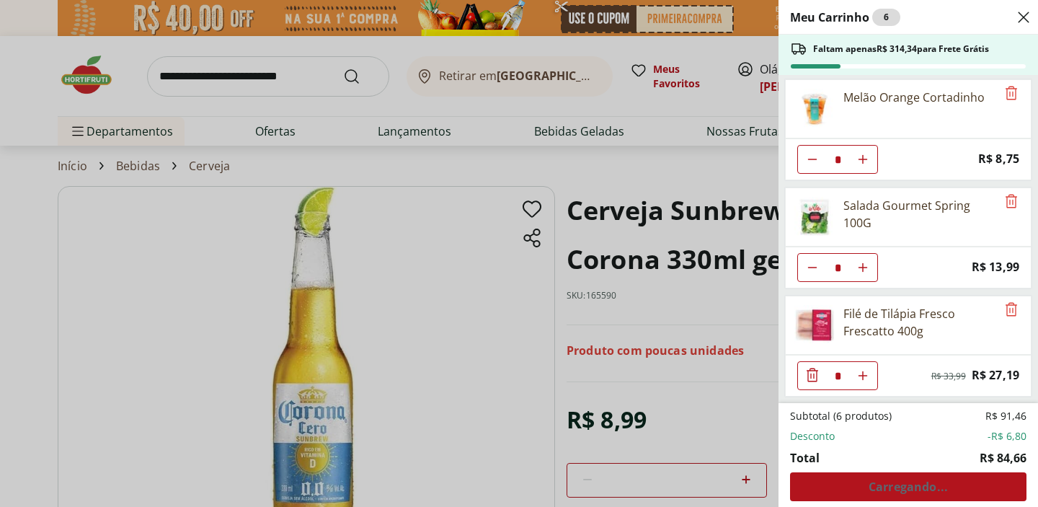
click at [974, 480] on div "Subtotal (6 produtos) R$ 91,46 Desconto -R$ 6,80 Total R$ 84,66 Carregando..." at bounding box center [908, 455] width 237 height 92
click at [1018, 449] on ul "Subtotal (6 produtos) R$ 91,46 Desconto -R$ 6,80 Total R$ 84,66" at bounding box center [908, 438] width 237 height 58
click at [680, 398] on div "Meu Carrinho 6 Faltam apenas R$ 314,34 para Frete Grátis Banana Prata Orgânica …" at bounding box center [519, 253] width 1038 height 507
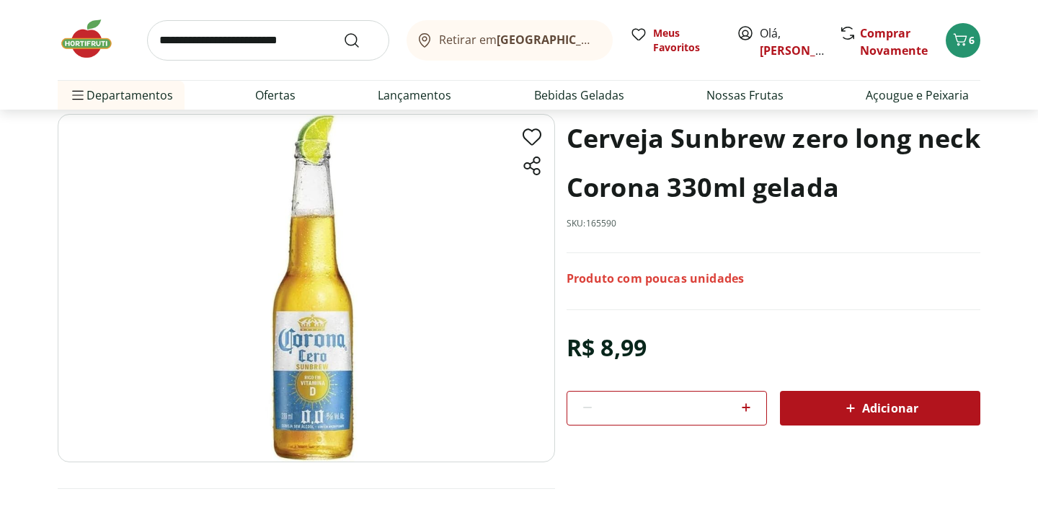
scroll to position [82, 0]
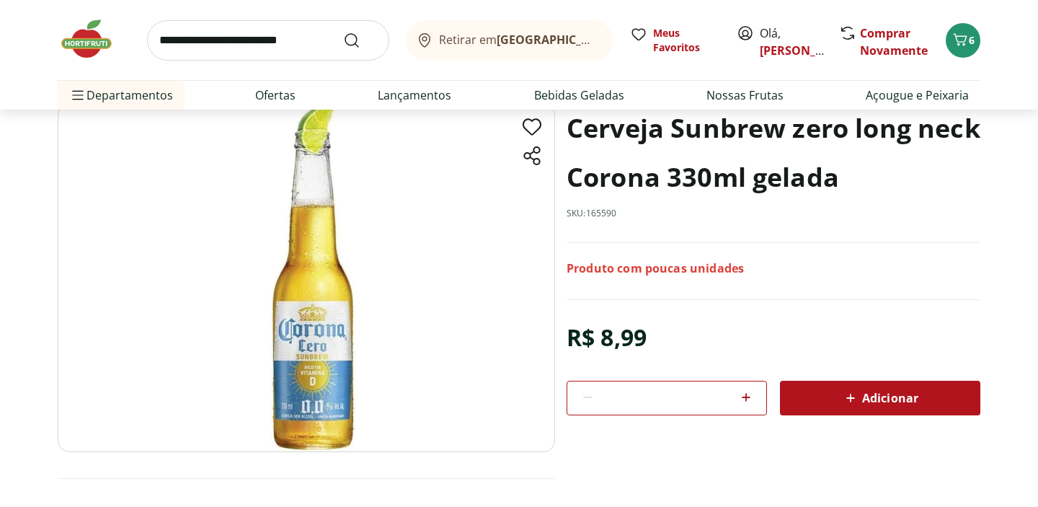
click at [833, 393] on div "Adicionar" at bounding box center [880, 398] width 177 height 26
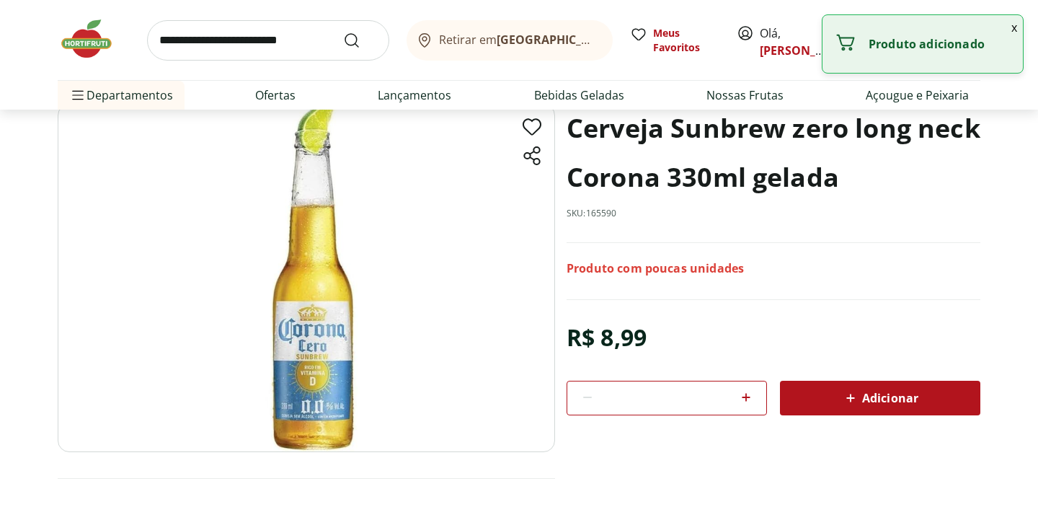
click at [1016, 28] on button "x" at bounding box center [1014, 27] width 17 height 25
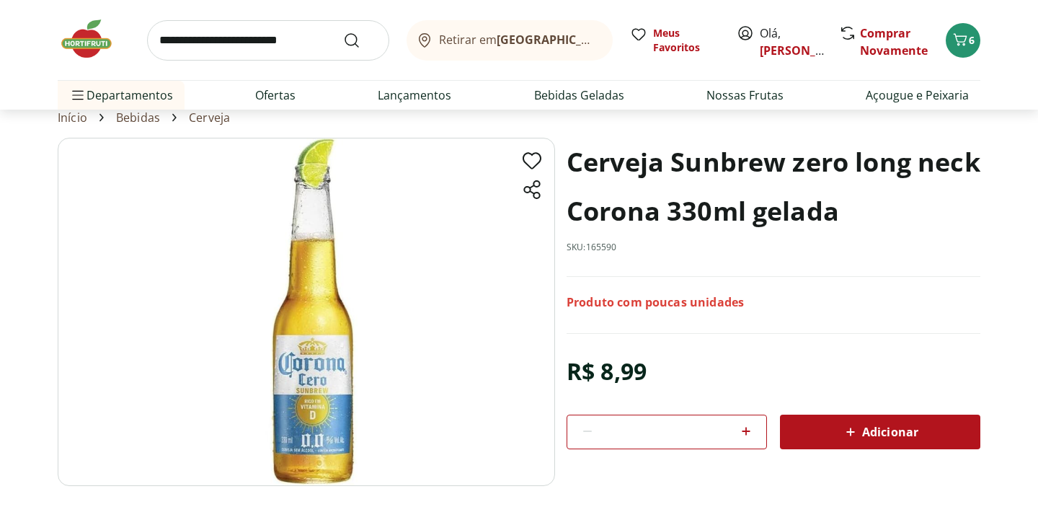
scroll to position [79, 0]
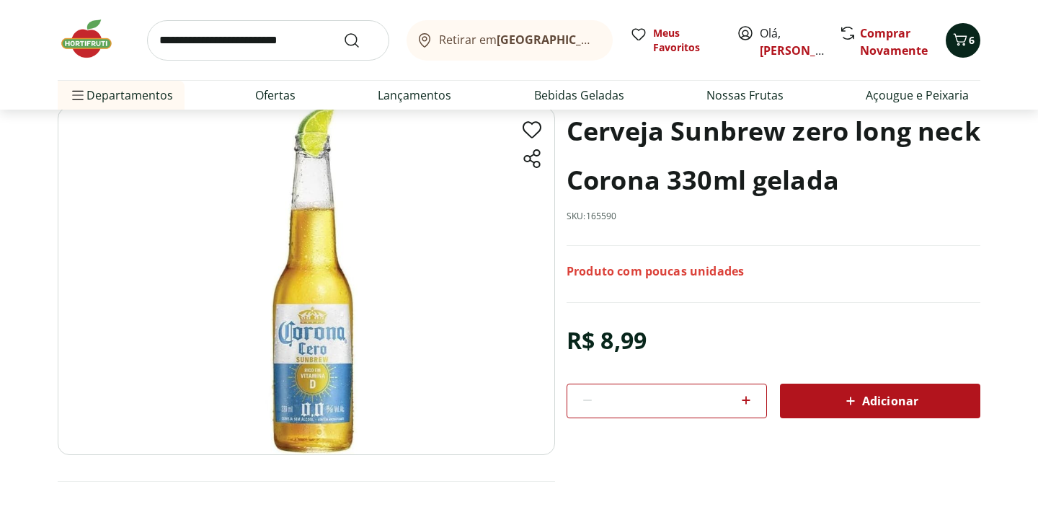
click at [966, 45] on icon "Carrinho" at bounding box center [960, 39] width 17 height 17
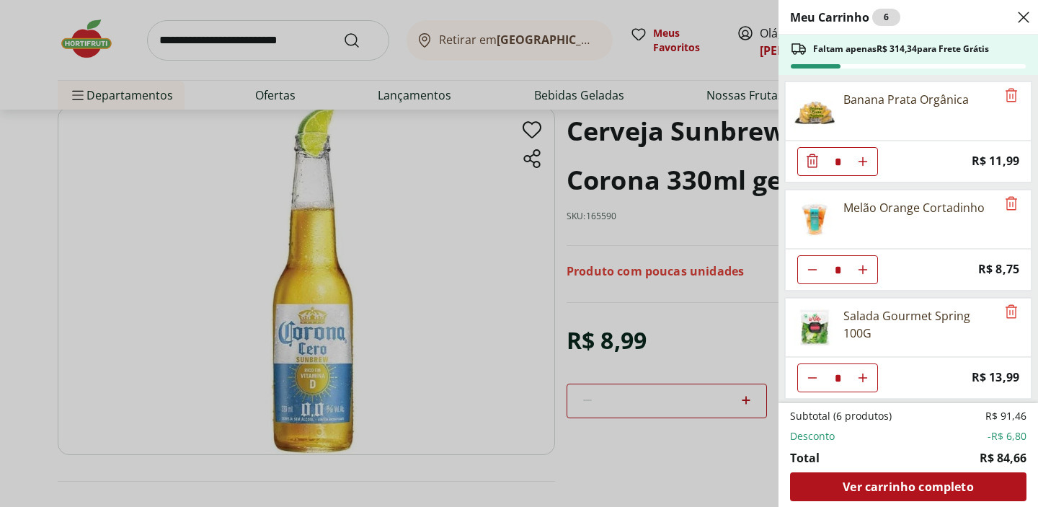
click at [744, 345] on div "Meu Carrinho 6 Faltam apenas R$ 314,34 para Frete Grátis Banana Prata Orgânica …" at bounding box center [519, 253] width 1038 height 507
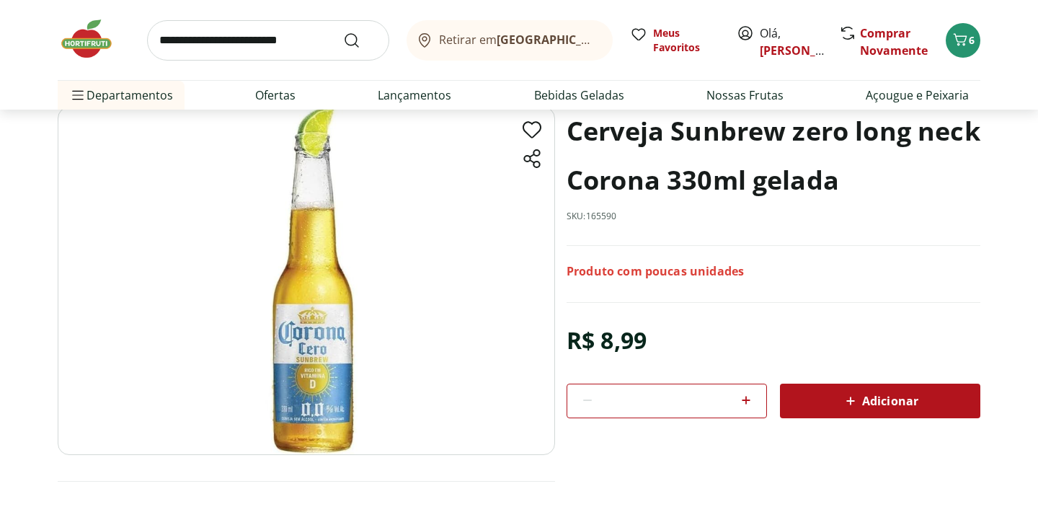
click at [826, 394] on div "Adicionar" at bounding box center [880, 401] width 177 height 26
click at [957, 49] on button "6" at bounding box center [963, 40] width 35 height 35
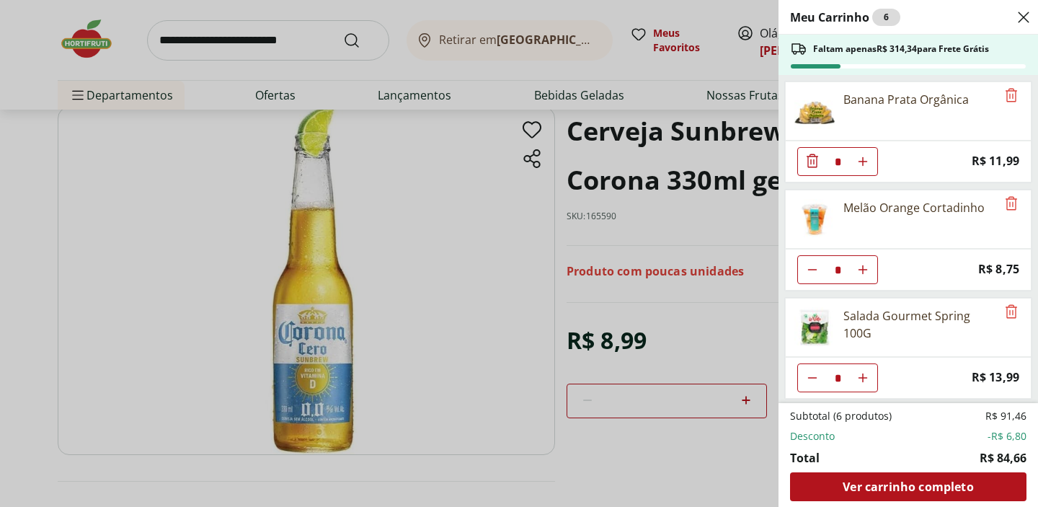
click at [751, 318] on div "Meu Carrinho 6 Faltam apenas R$ 314,34 para Frete Grátis Banana Prata Orgânica …" at bounding box center [519, 253] width 1038 height 507
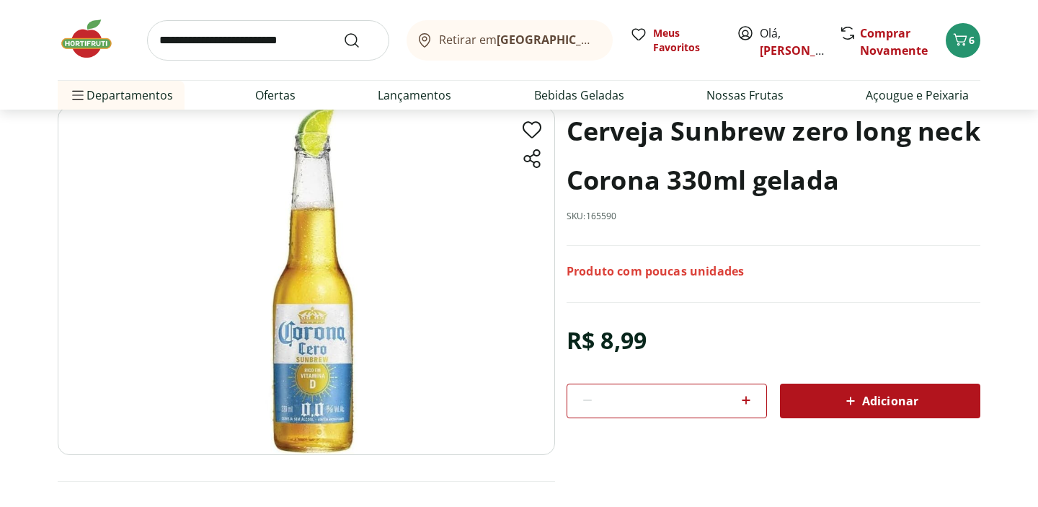
click at [837, 391] on div "Adicionar" at bounding box center [880, 401] width 177 height 26
